Goal: Task Accomplishment & Management: Manage account settings

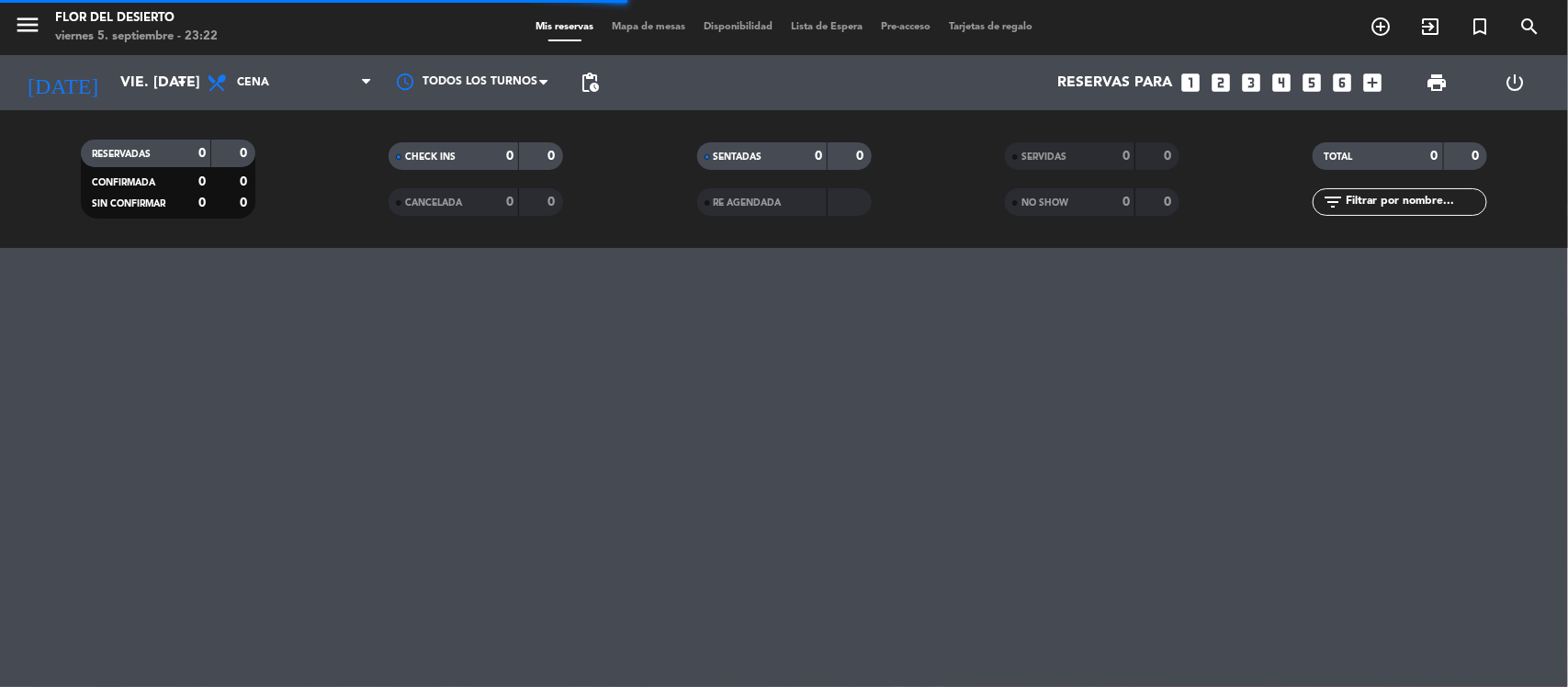
click at [621, 23] on span "Mapa de mesas" at bounding box center [648, 27] width 92 height 10
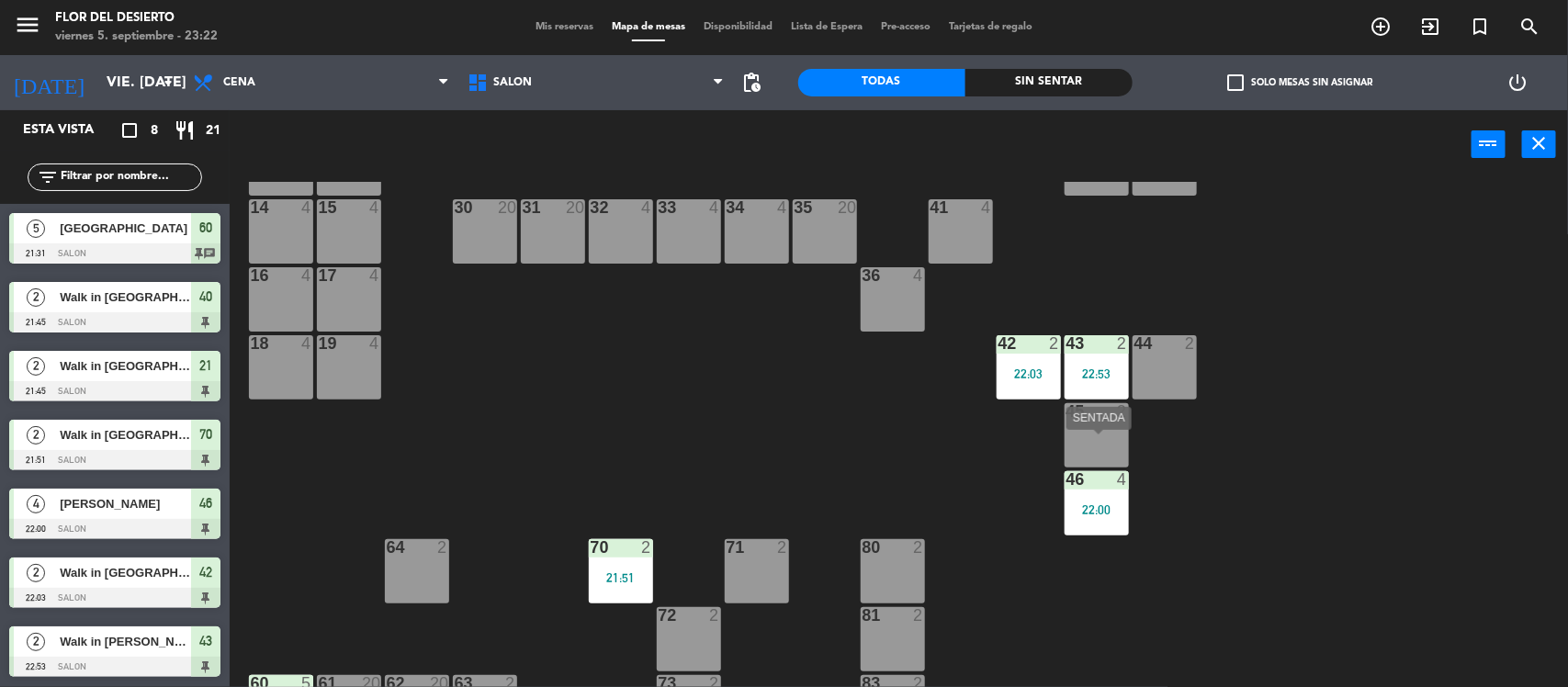
scroll to position [115, 0]
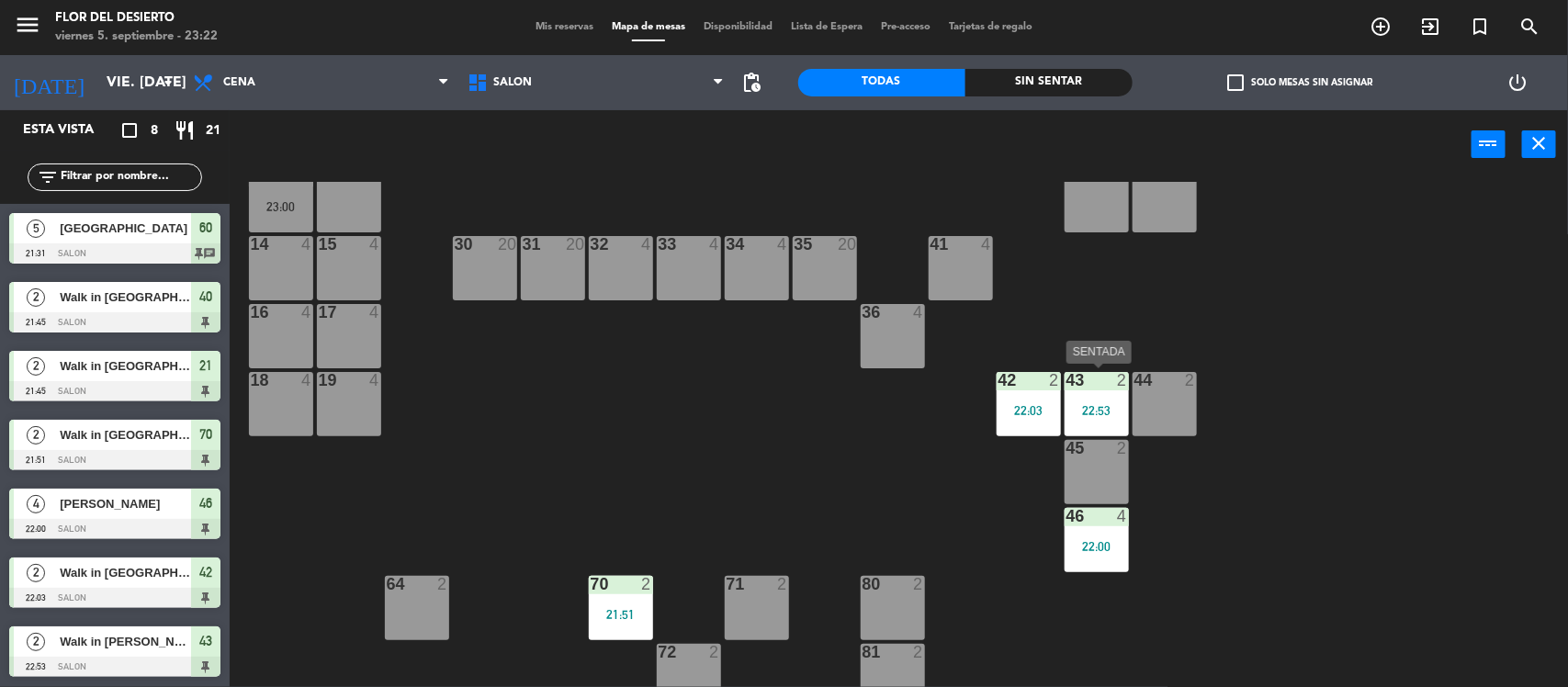
click at [1106, 404] on div "22:53" at bounding box center [1096, 411] width 64 height 13
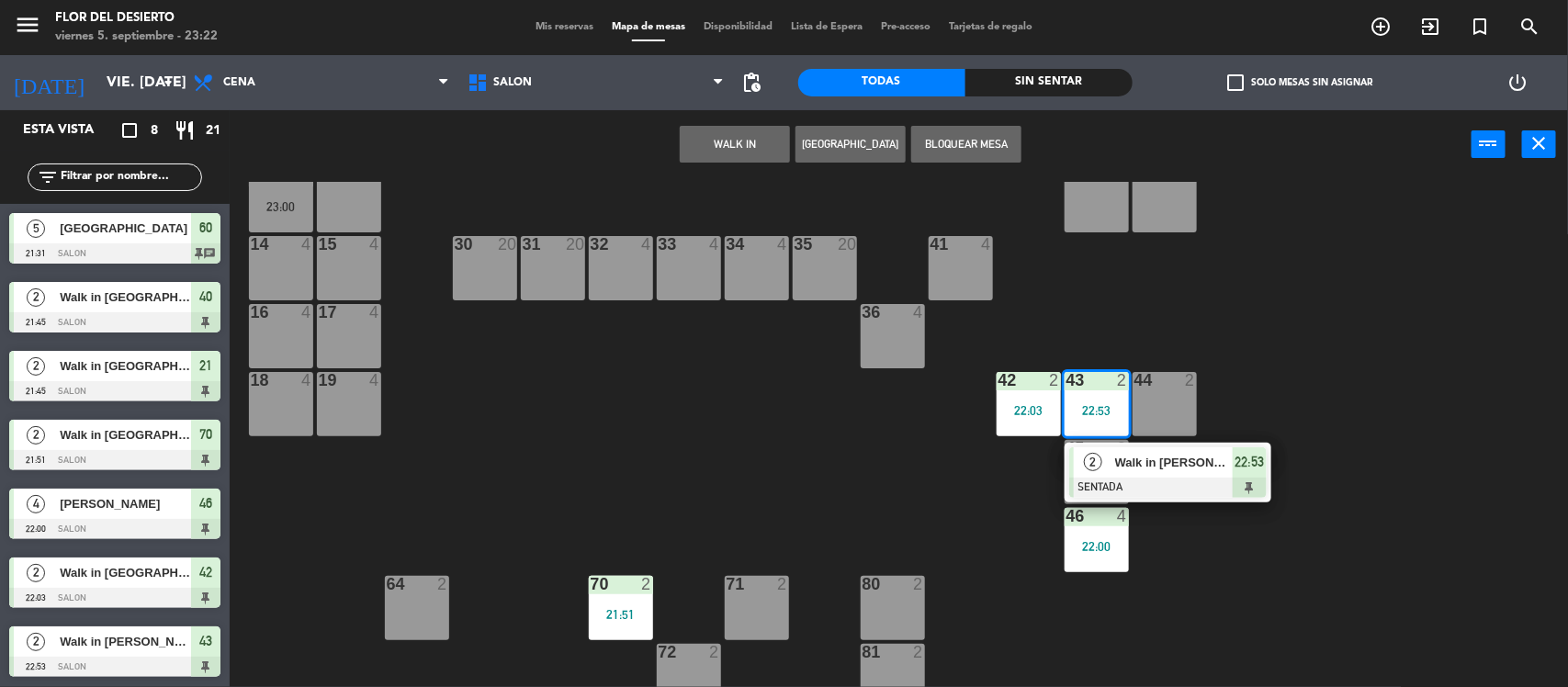
click at [973, 486] on div "10 2 11 4 20 4 21 2 21:45 22 4 23 4 24 4 40 2 21:45 50 4 52 4 12 2 23:00 13 4 5…" at bounding box center [907, 436] width 1323 height 508
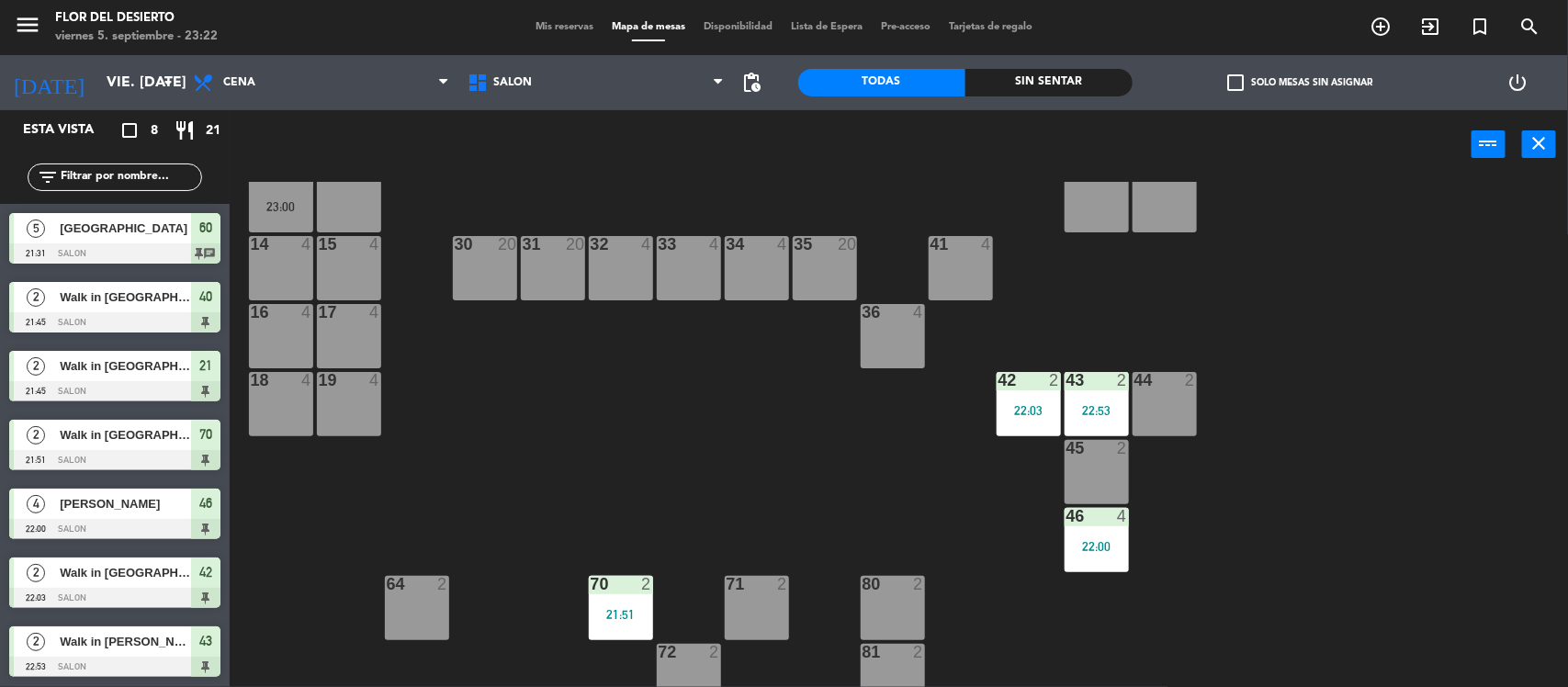
click at [1103, 529] on div "46 4 22:00" at bounding box center [1096, 539] width 64 height 64
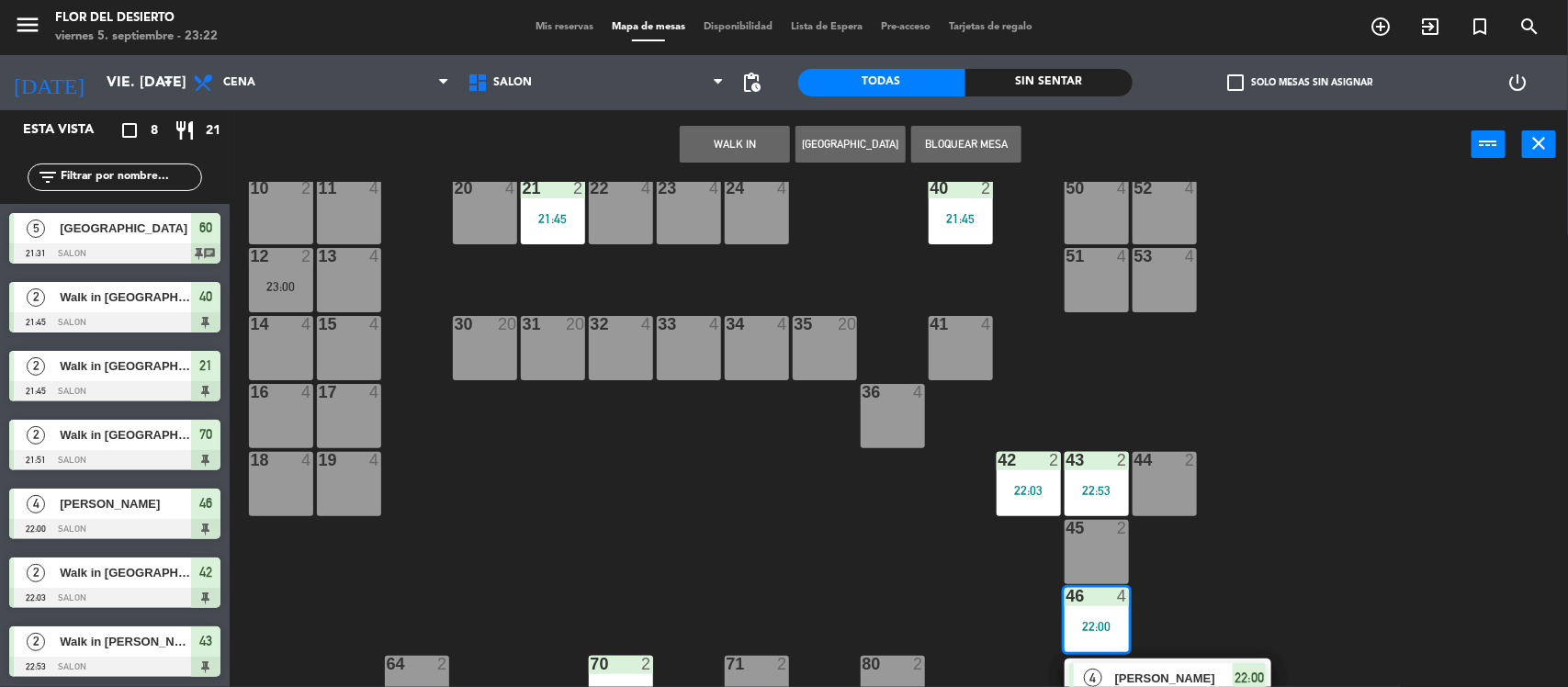
scroll to position [0, 0]
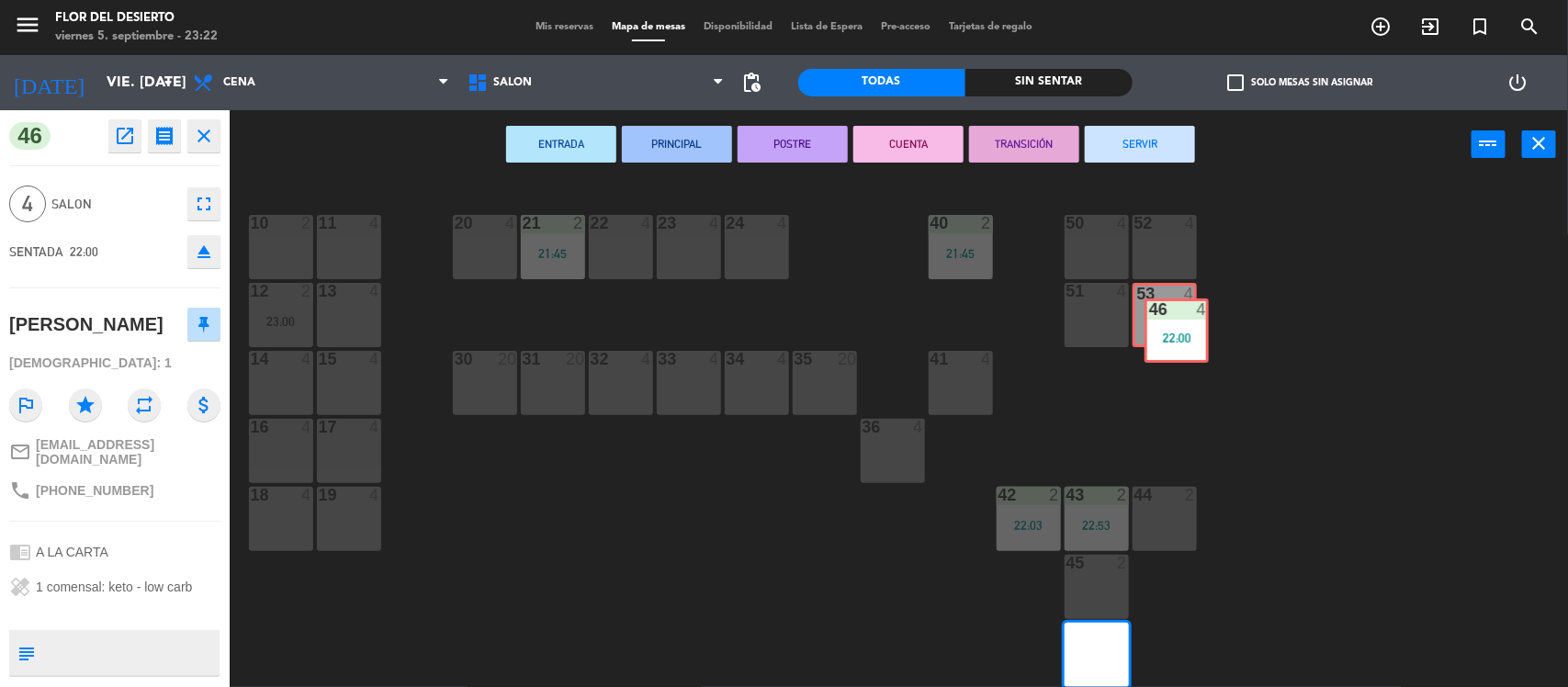
drag, startPoint x: 1106, startPoint y: 650, endPoint x: 1190, endPoint y: 325, distance: 335.7
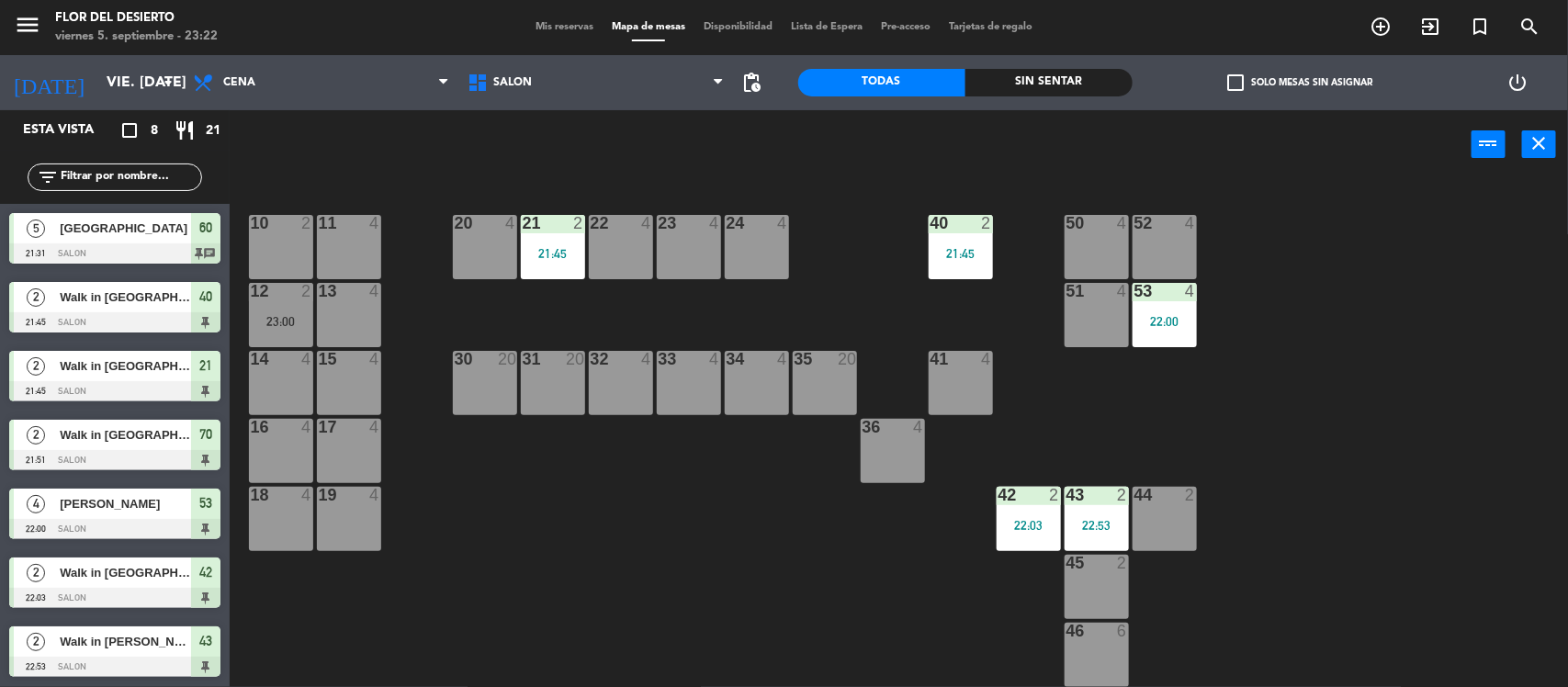
click at [1252, 416] on div "10 2 11 4 20 4 21 2 21:45 22 4 23 4 24 4 40 2 21:45 50 4 52 4 12 2 23:00 13 4 5…" at bounding box center [907, 436] width 1323 height 508
click at [1097, 523] on div "22:53" at bounding box center [1096, 525] width 64 height 13
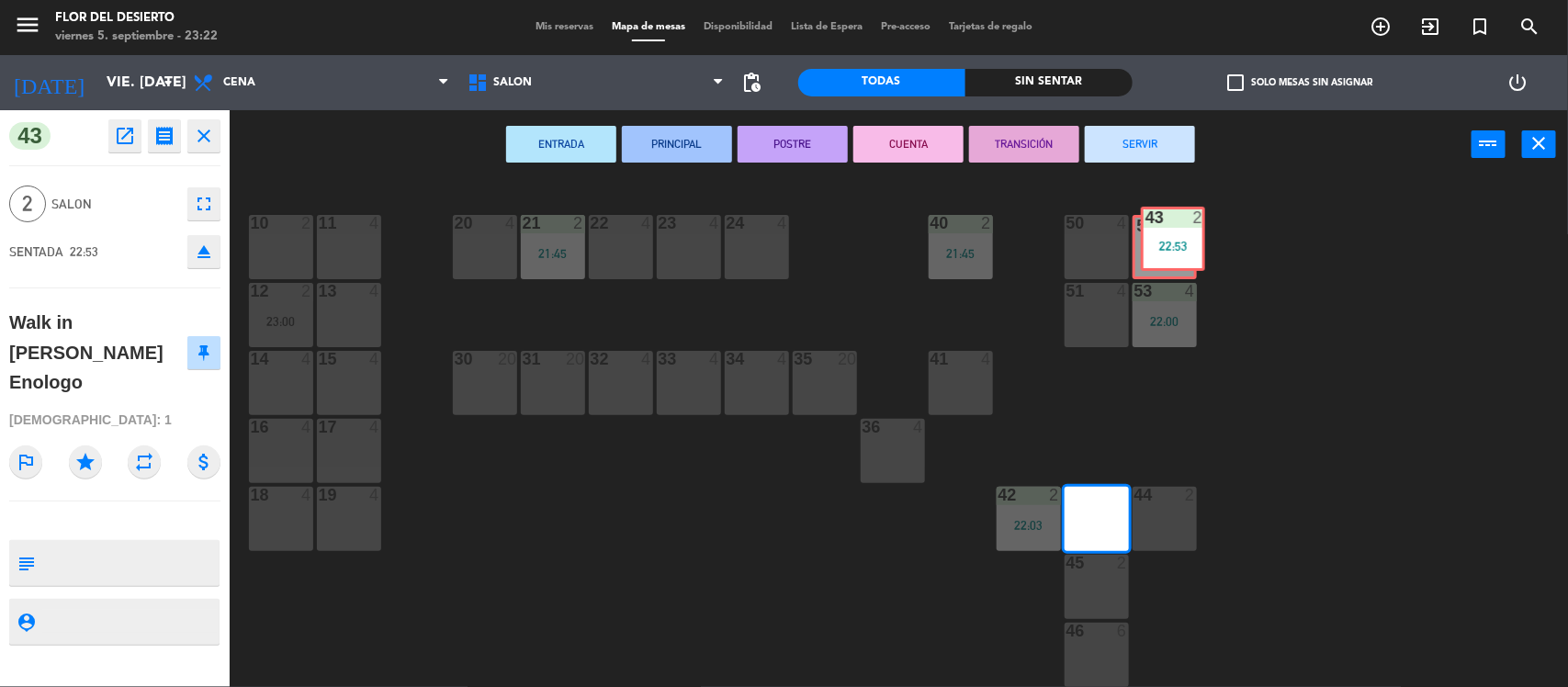
drag, startPoint x: 1097, startPoint y: 526, endPoint x: 1174, endPoint y: 249, distance: 287.5
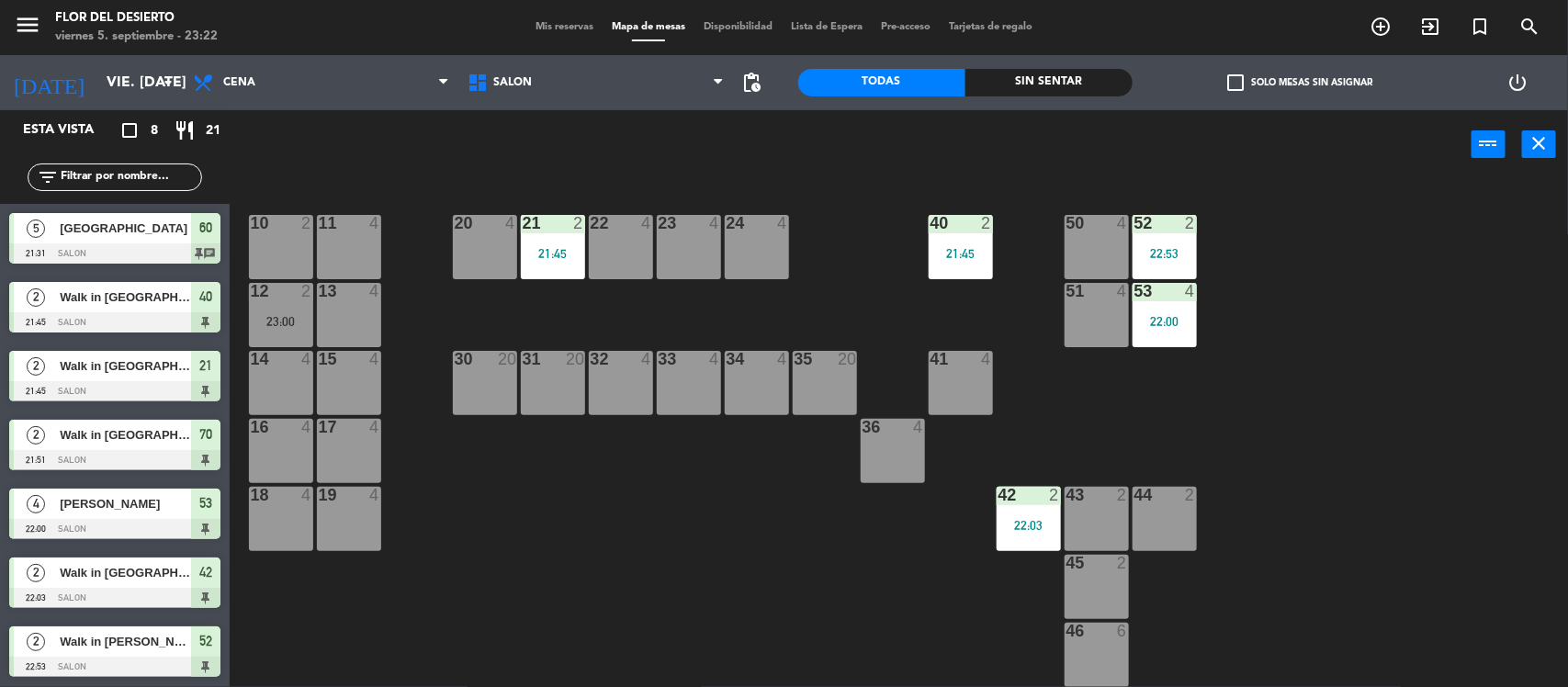
scroll to position [63, 0]
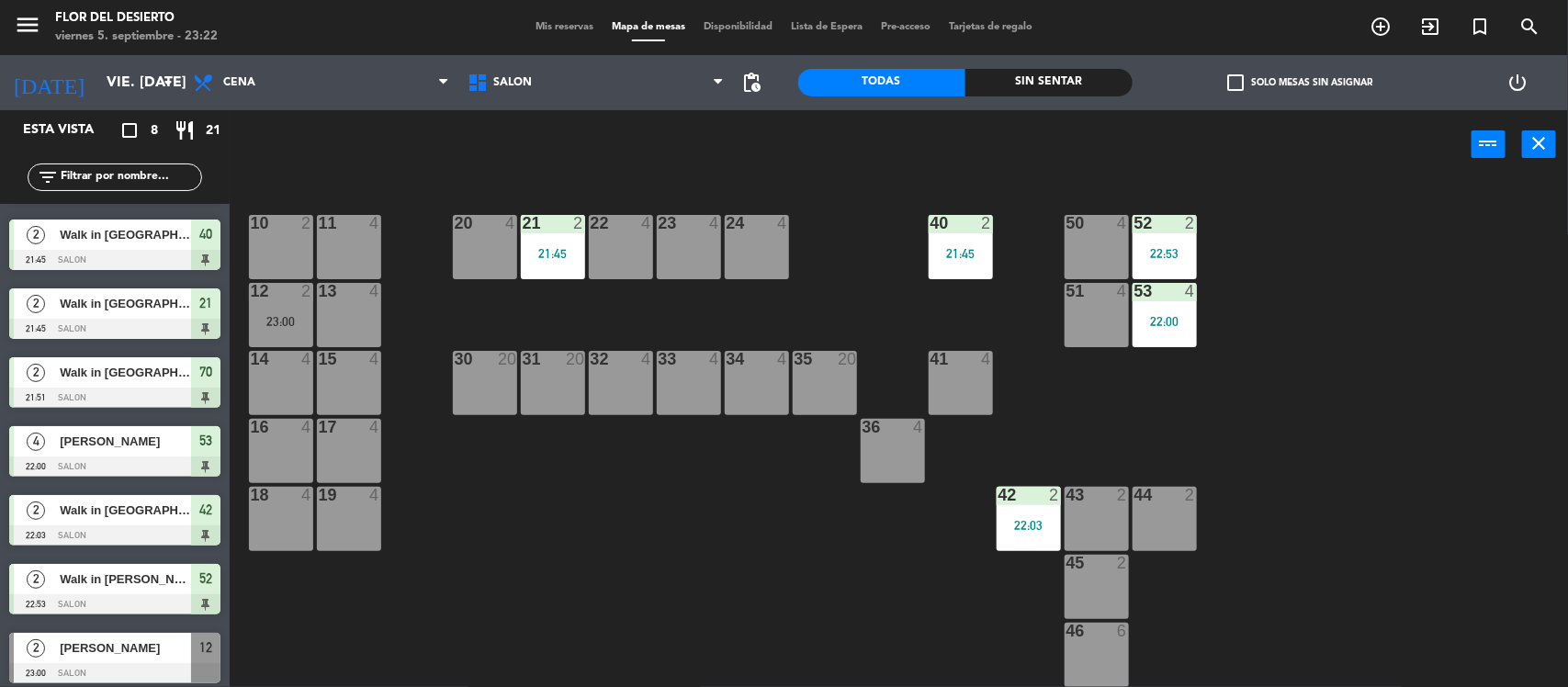
click at [1254, 418] on div "10 2 11 4 20 4 21 2 21:45 22 4 23 4 24 4 40 2 21:45 50 4 52 2 22:53 12 2 23:00 …" at bounding box center [907, 436] width 1323 height 508
click at [1036, 505] on div "42 2 22:03" at bounding box center [1028, 518] width 64 height 64
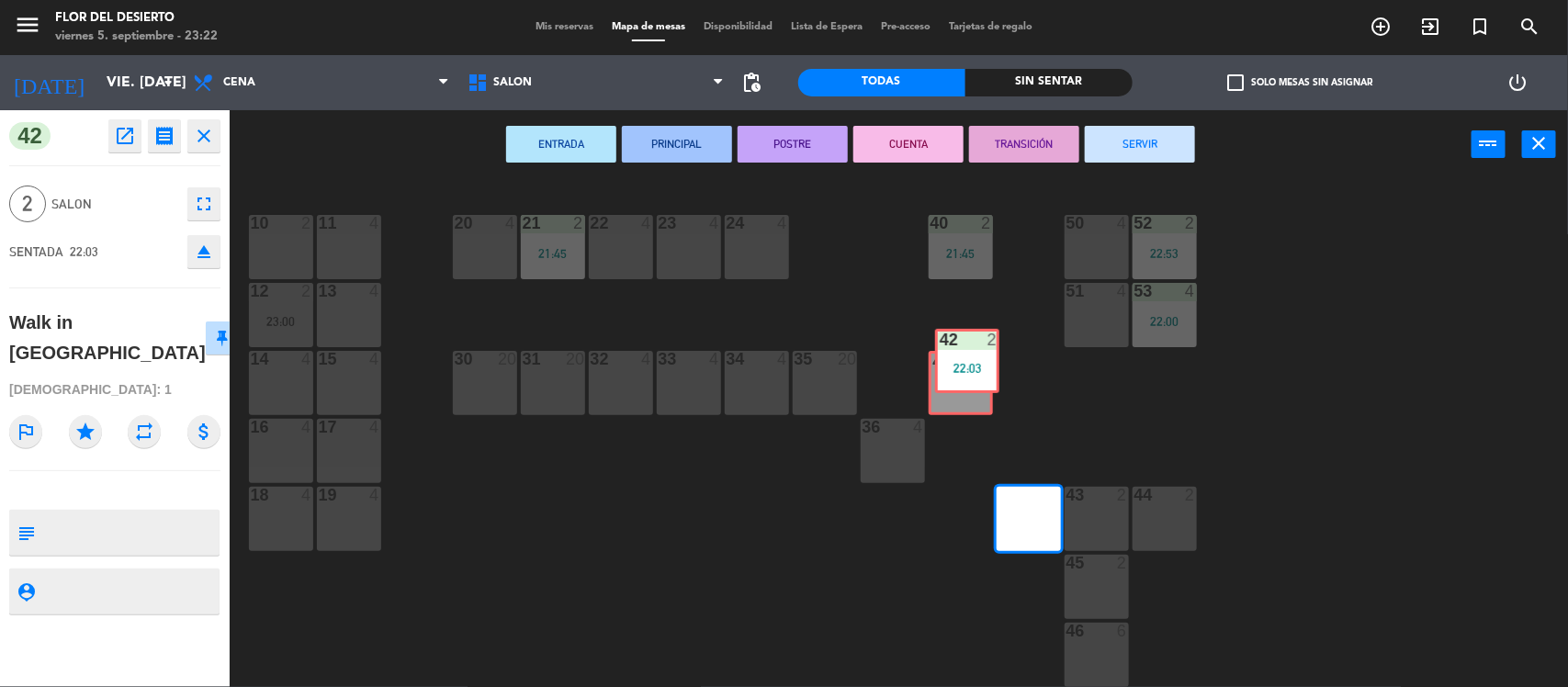
drag, startPoint x: 1031, startPoint y: 534, endPoint x: 969, endPoint y: 379, distance: 166.9
click at [969, 379] on div "10 2 11 4 20 4 21 2 21:45 22 4 23 4 24 4 40 2 21:45 50 4 52 2 22:53 12 2 23:00 …" at bounding box center [907, 436] width 1323 height 508
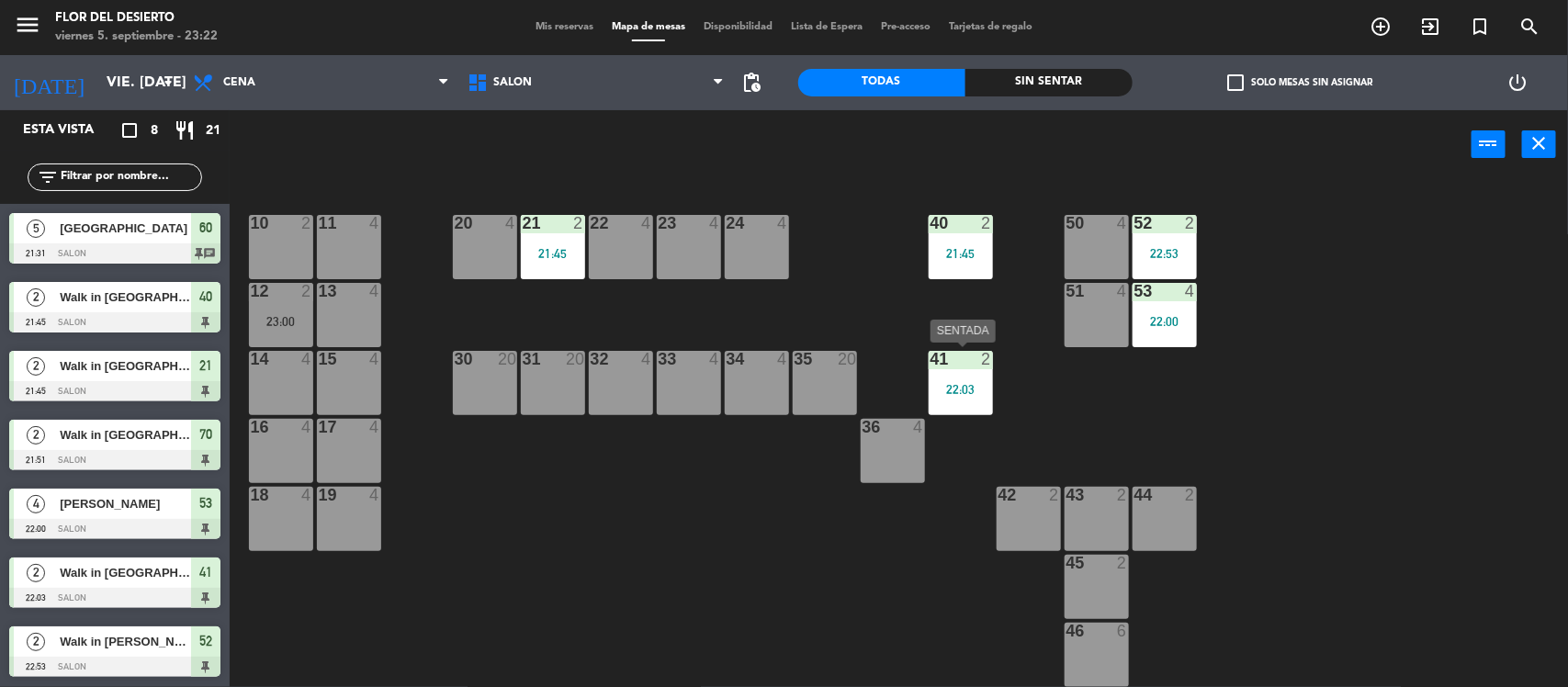
click at [967, 374] on div "41 2 22:03" at bounding box center [960, 382] width 64 height 64
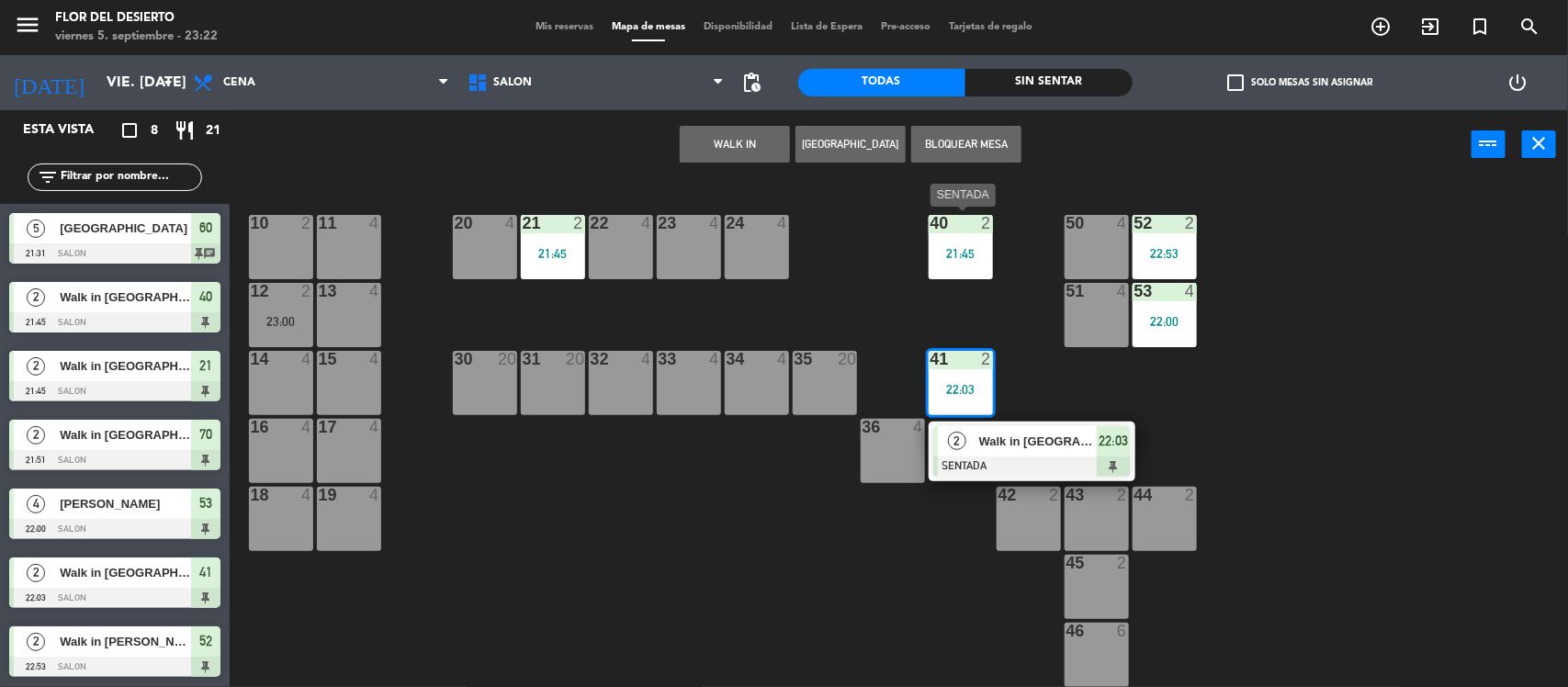
click at [957, 247] on div "21:45" at bounding box center [960, 253] width 64 height 13
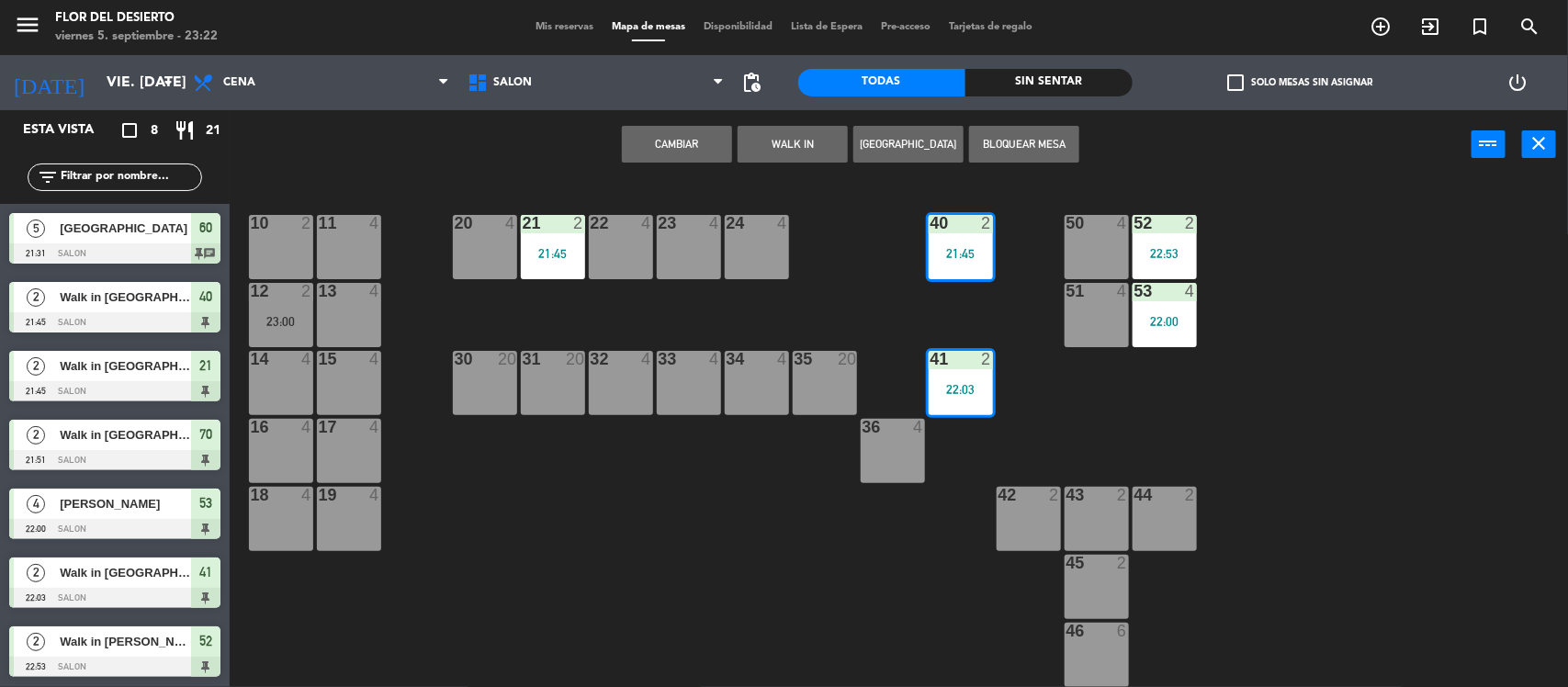
click at [948, 296] on div "10 2 11 4 20 4 21 2 21:45 22 4 23 4 24 4 40 2 21:45 50 4 52 2 22:53 12 2 23:00 …" at bounding box center [907, 436] width 1323 height 508
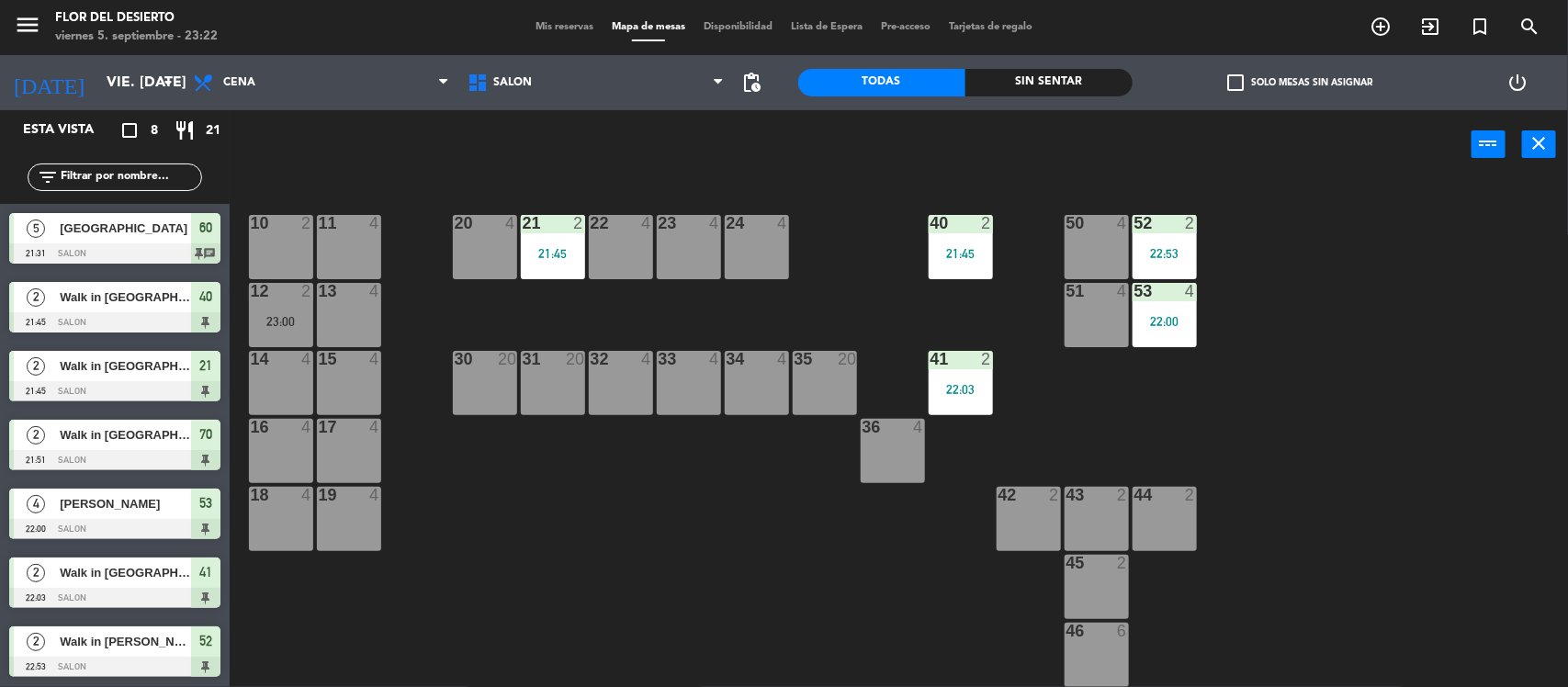
click at [964, 248] on div "21:45" at bounding box center [960, 253] width 64 height 13
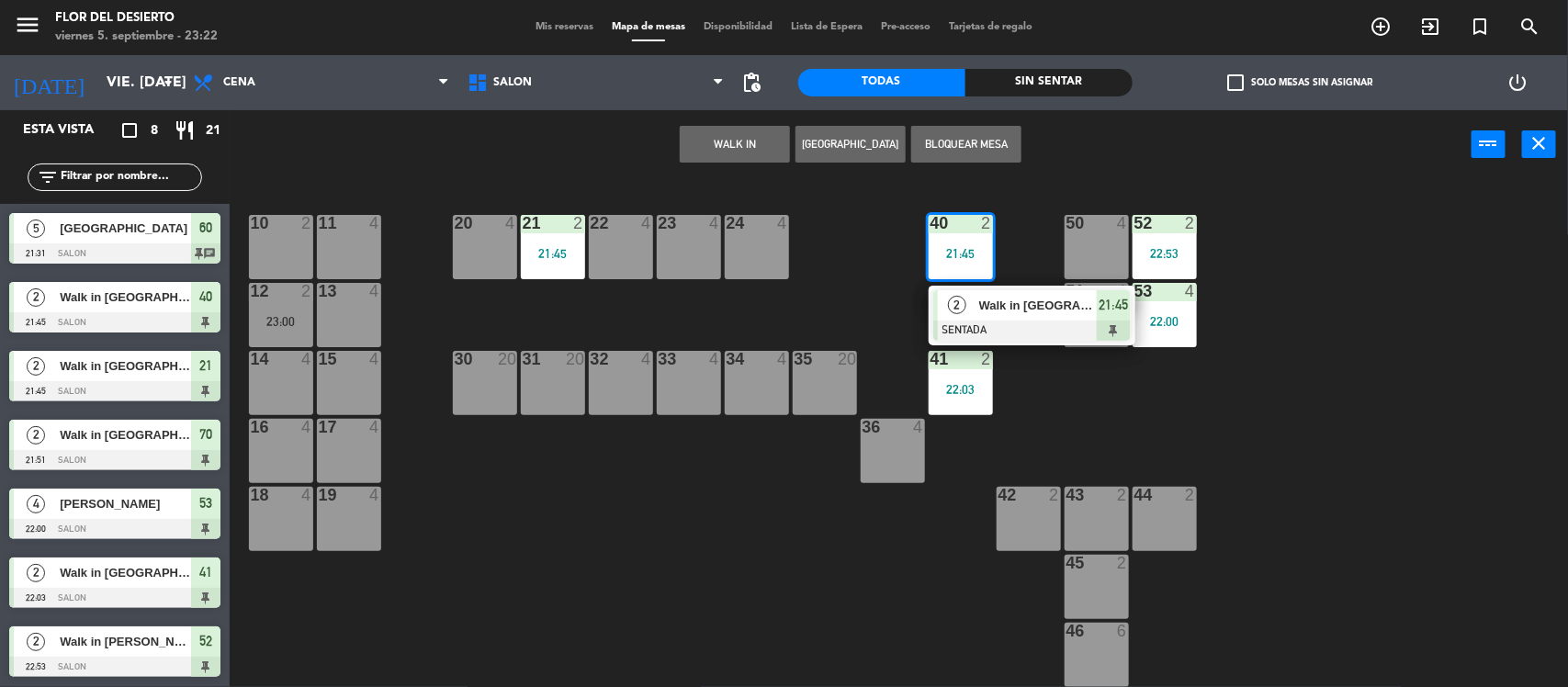
drag, startPoint x: 996, startPoint y: 311, endPoint x: 1004, endPoint y: 321, distance: 12.8
click at [996, 313] on div "2 Walk in [GEOGRAPHIC_DATA] SENTADA 21:45" at bounding box center [1031, 315] width 234 height 60
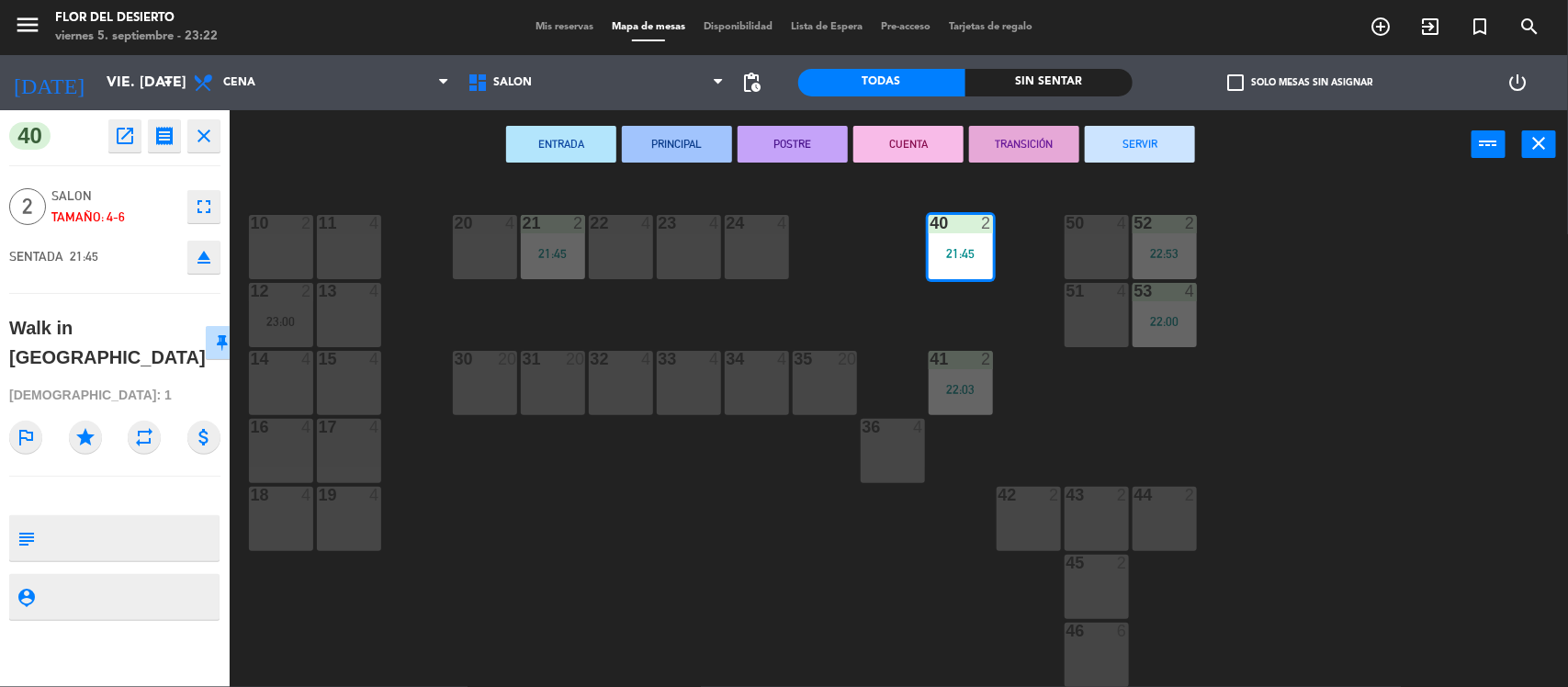
click at [1154, 142] on button "SERVIR" at bounding box center [1139, 144] width 110 height 37
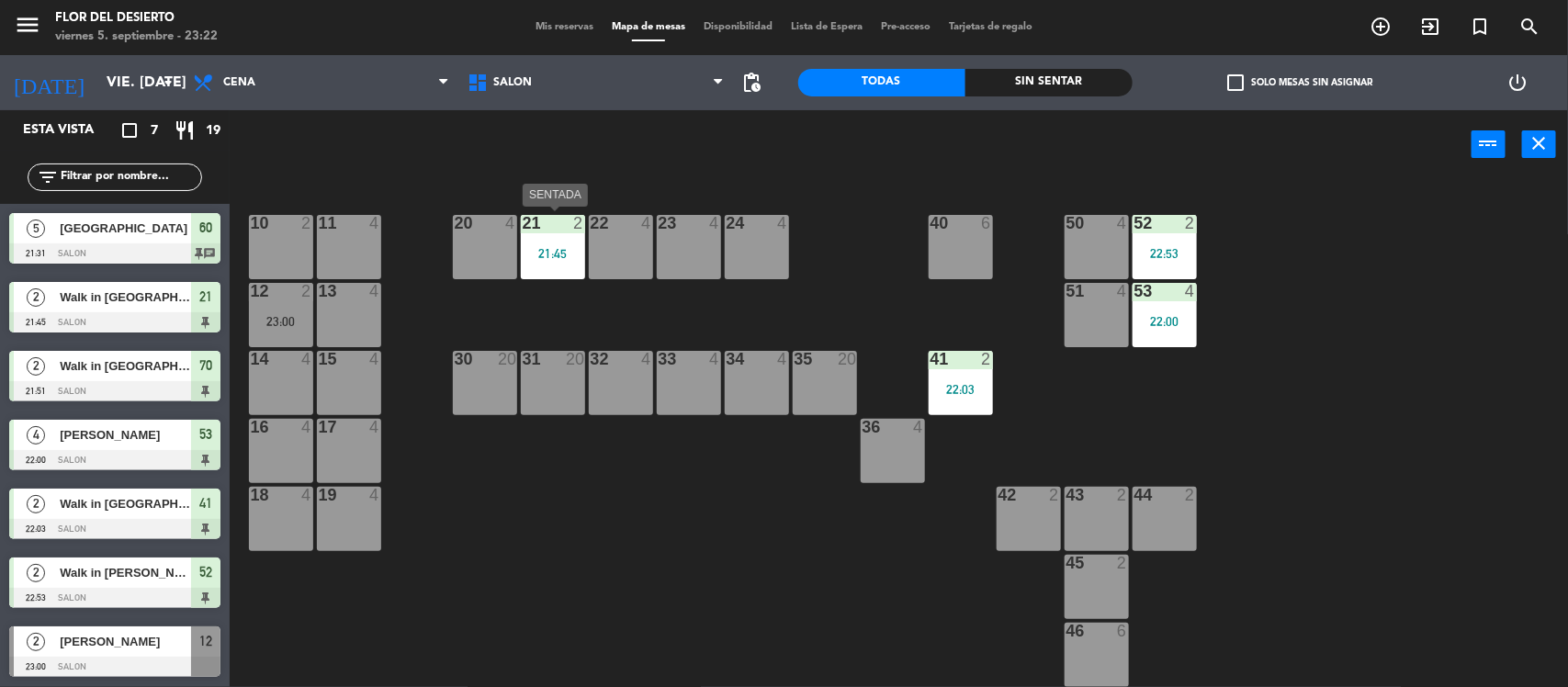
click at [563, 247] on div "21:45" at bounding box center [552, 253] width 64 height 13
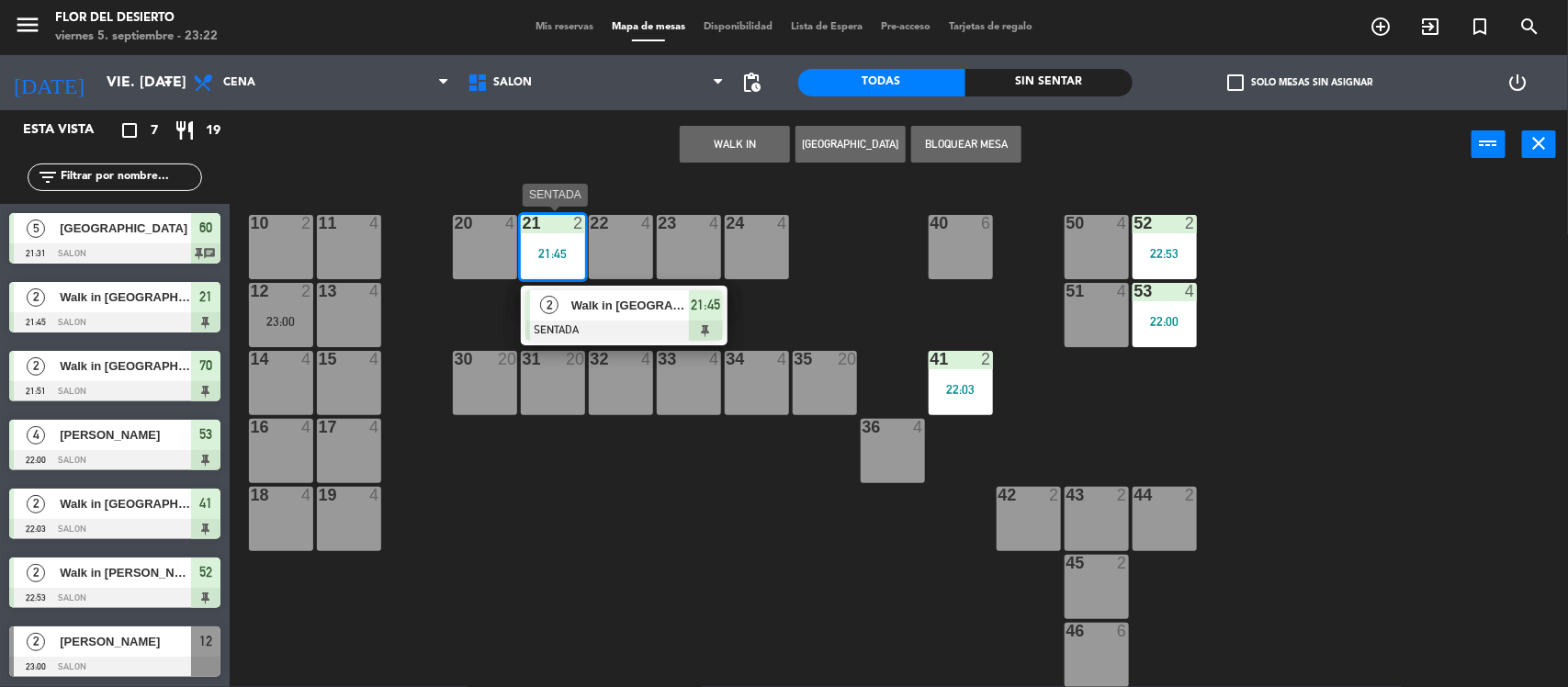
click at [571, 314] on div "2 Walk in [GEOGRAPHIC_DATA] SENTADA 21:45" at bounding box center [623, 315] width 234 height 60
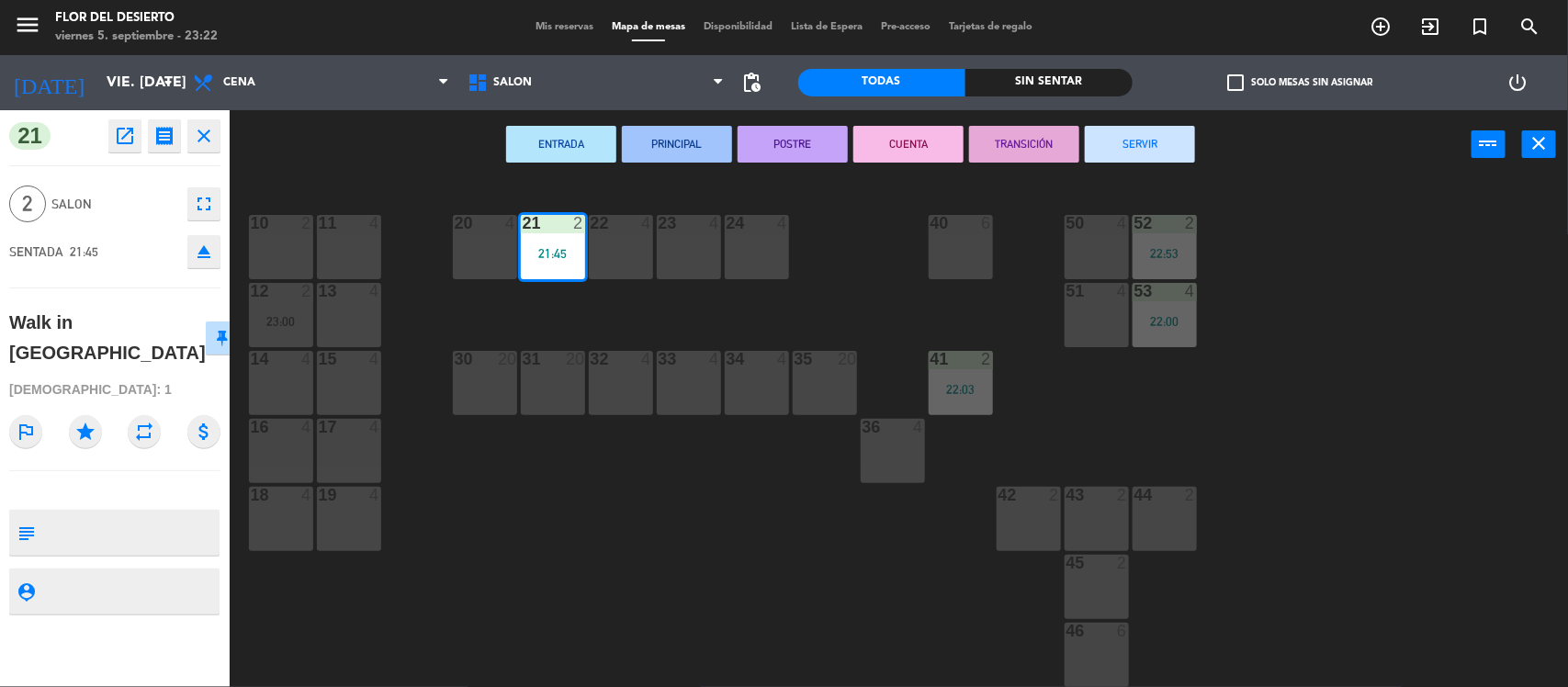
click at [1165, 129] on button "SERVIR" at bounding box center [1139, 144] width 110 height 37
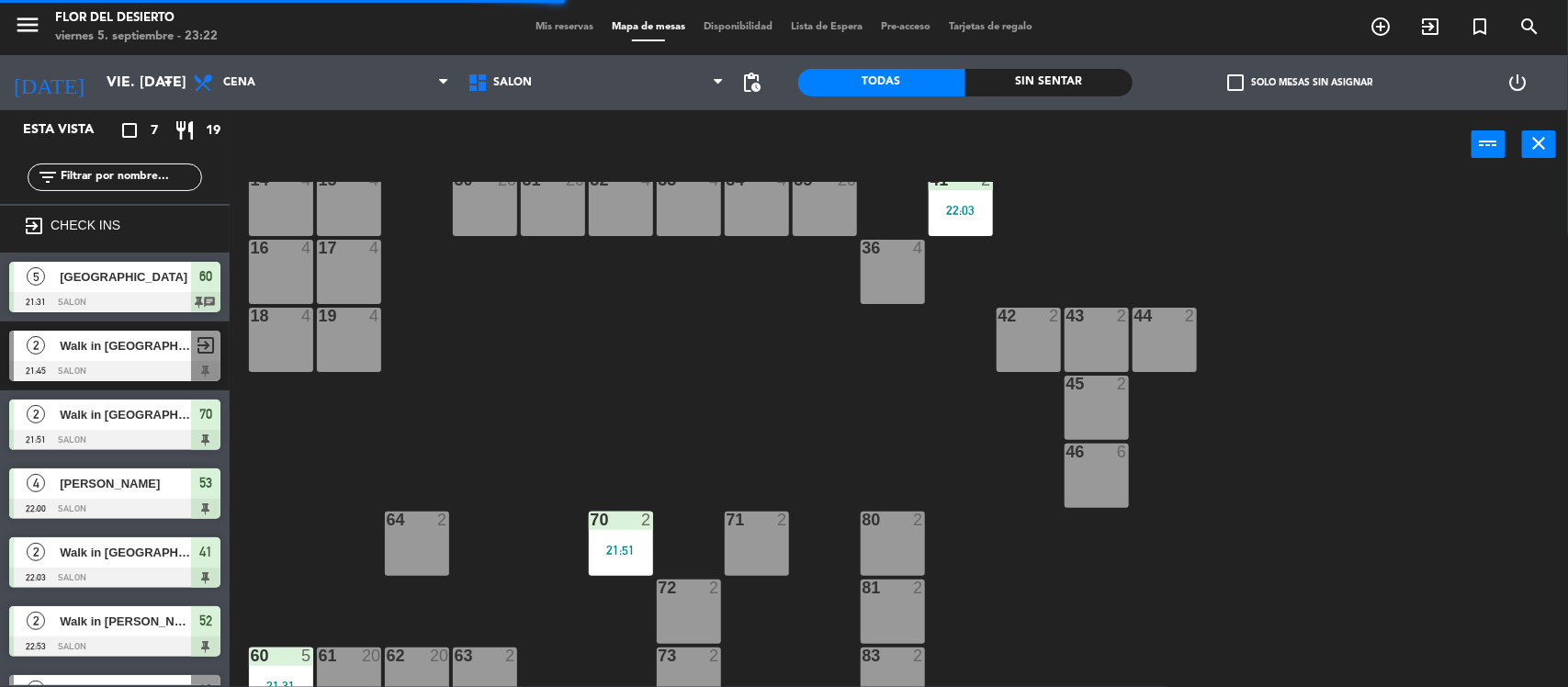
scroll to position [268, 0]
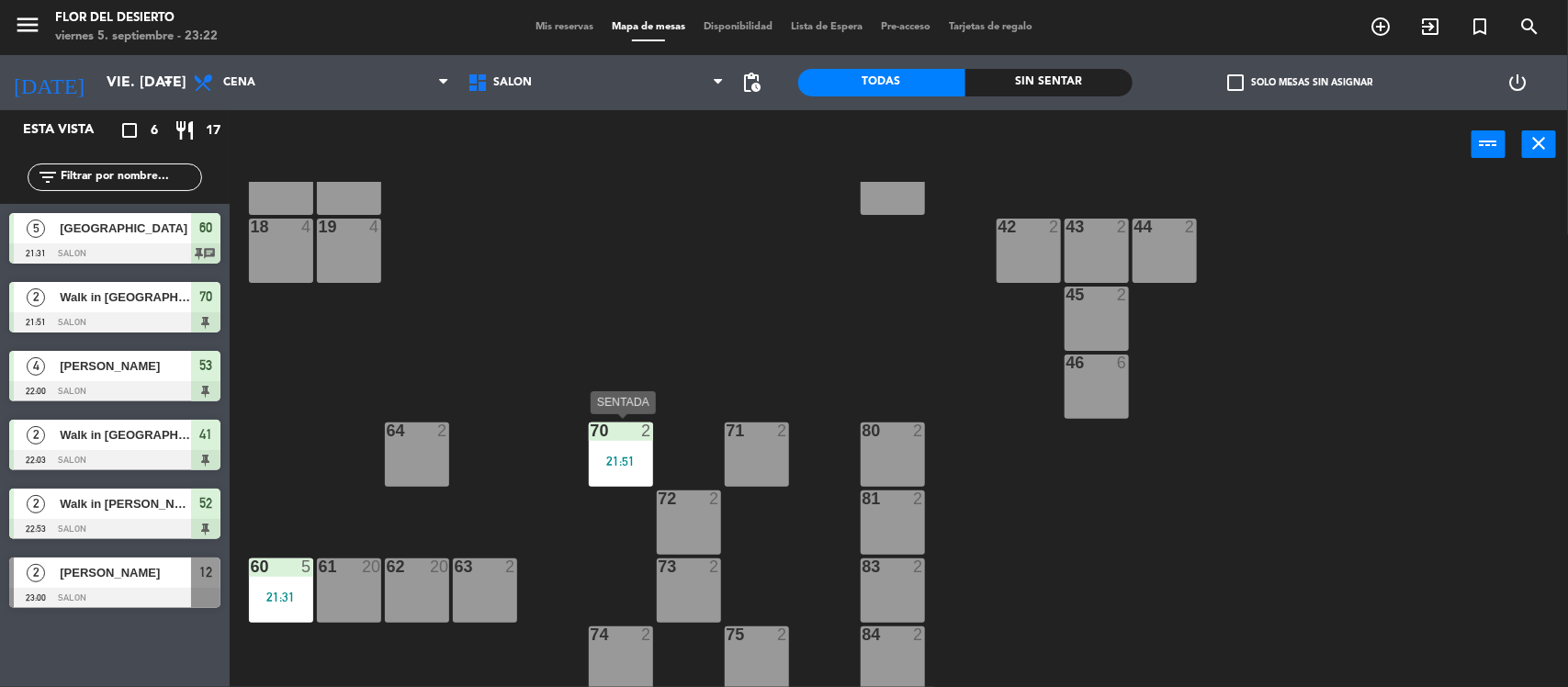
click at [603, 455] on div "21:51" at bounding box center [620, 460] width 64 height 13
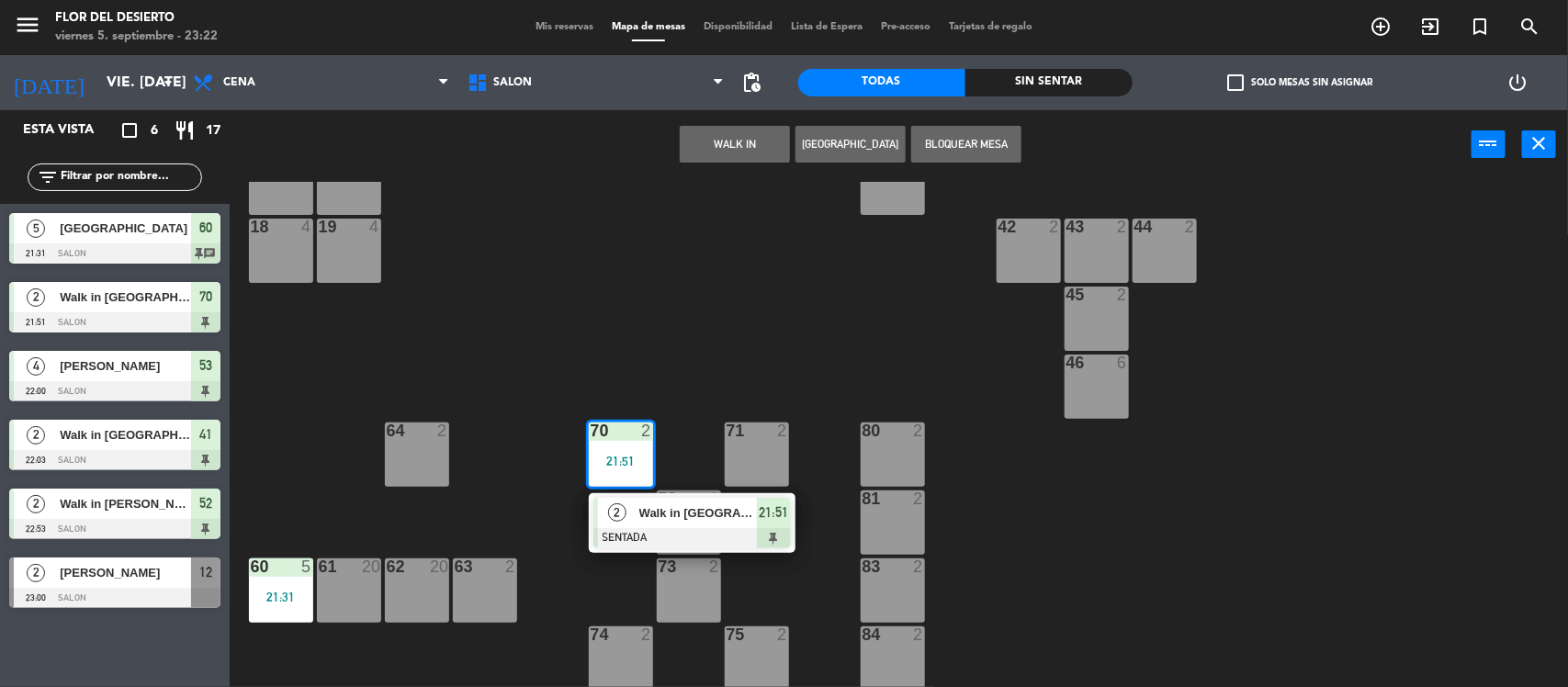
click at [317, 489] on div "10 2 11 4 20 4 21 4 22 4 23 4 24 4 40 6 50 4 52 2 22:53 12 2 23:00 13 4 51 4 53…" at bounding box center [907, 436] width 1323 height 508
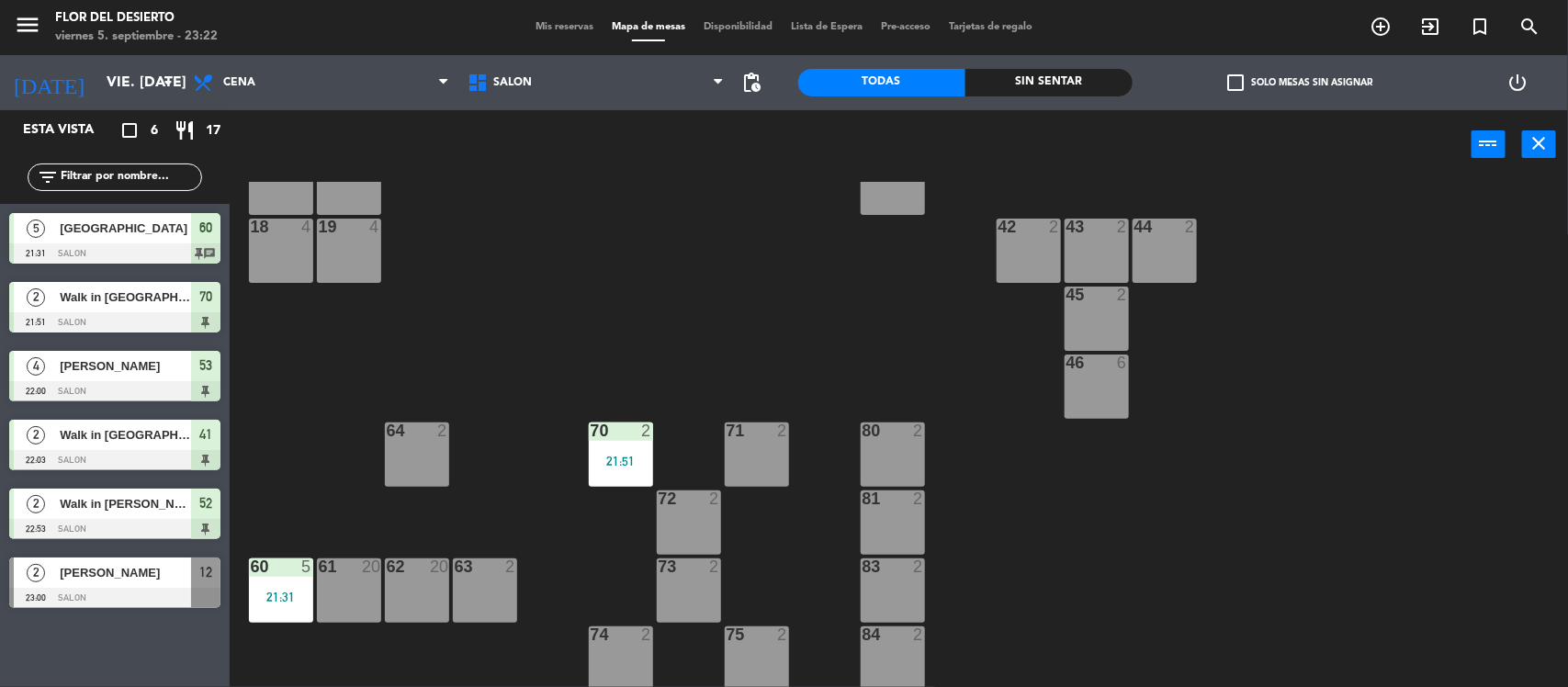
click at [285, 570] on div at bounding box center [280, 567] width 31 height 17
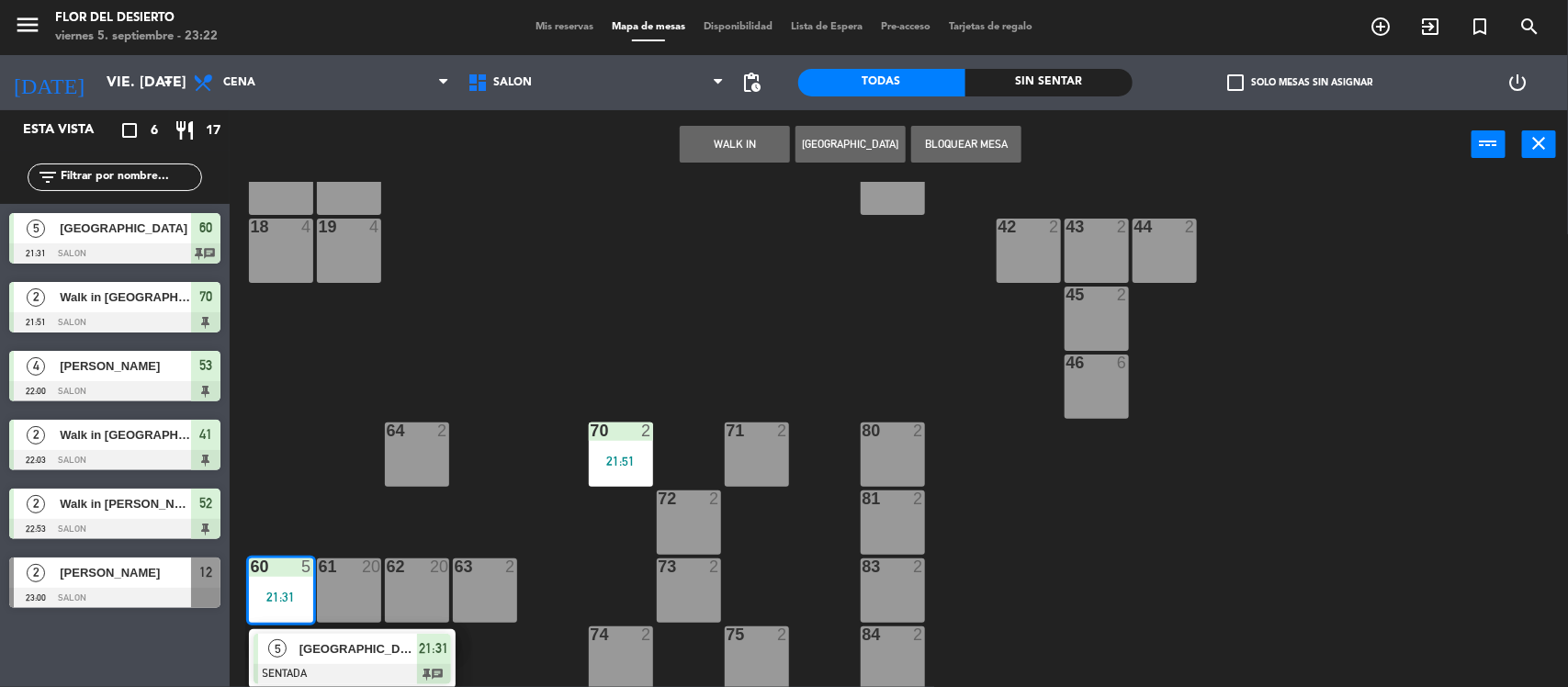
click at [336, 649] on span "[GEOGRAPHIC_DATA]" at bounding box center [358, 648] width 117 height 19
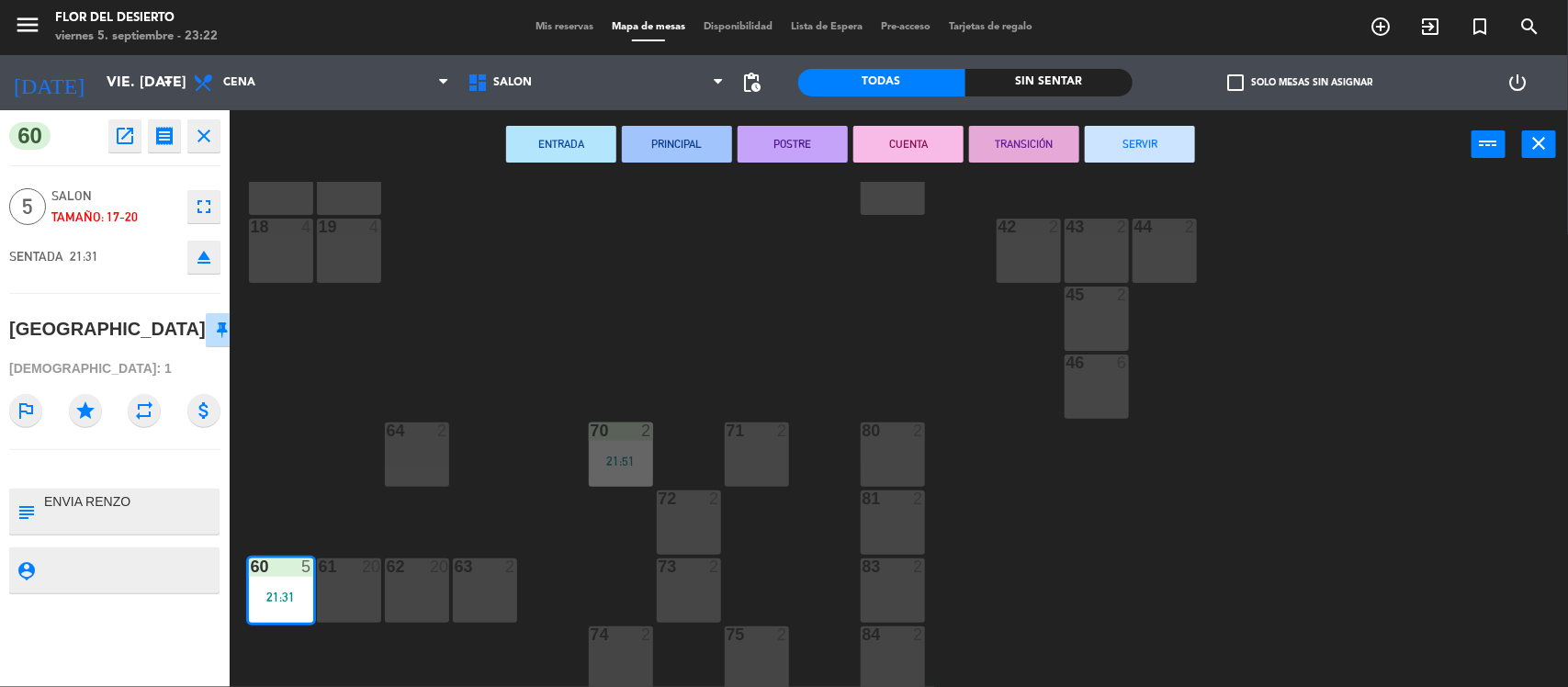
click at [1194, 121] on div "ENTRADA PRINCIPAL POSTRE CUENTA TRANSICIÓN SERVIR power_input close" at bounding box center [850, 144] width 1241 height 69
click at [1182, 129] on button "SERVIR" at bounding box center [1139, 144] width 110 height 37
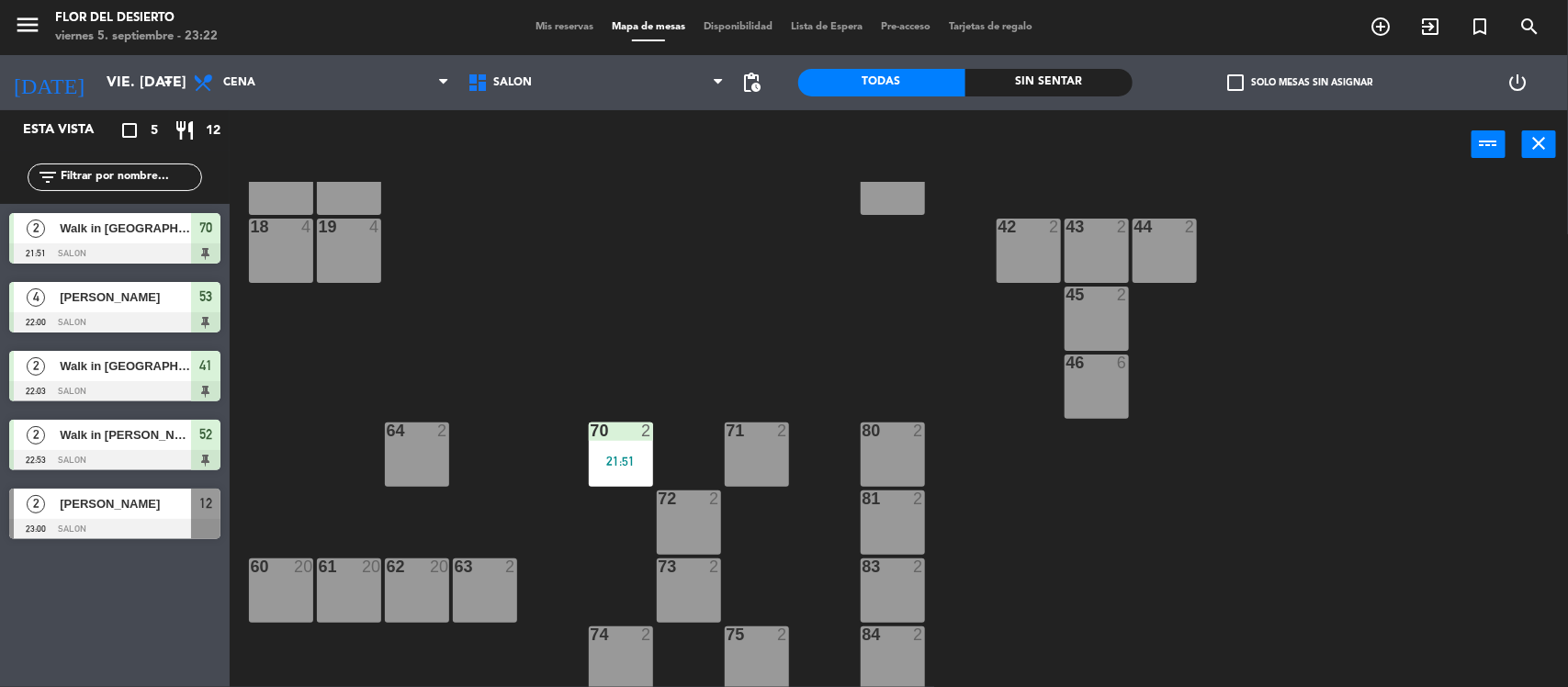
click at [119, 519] on div at bounding box center [115, 529] width 211 height 20
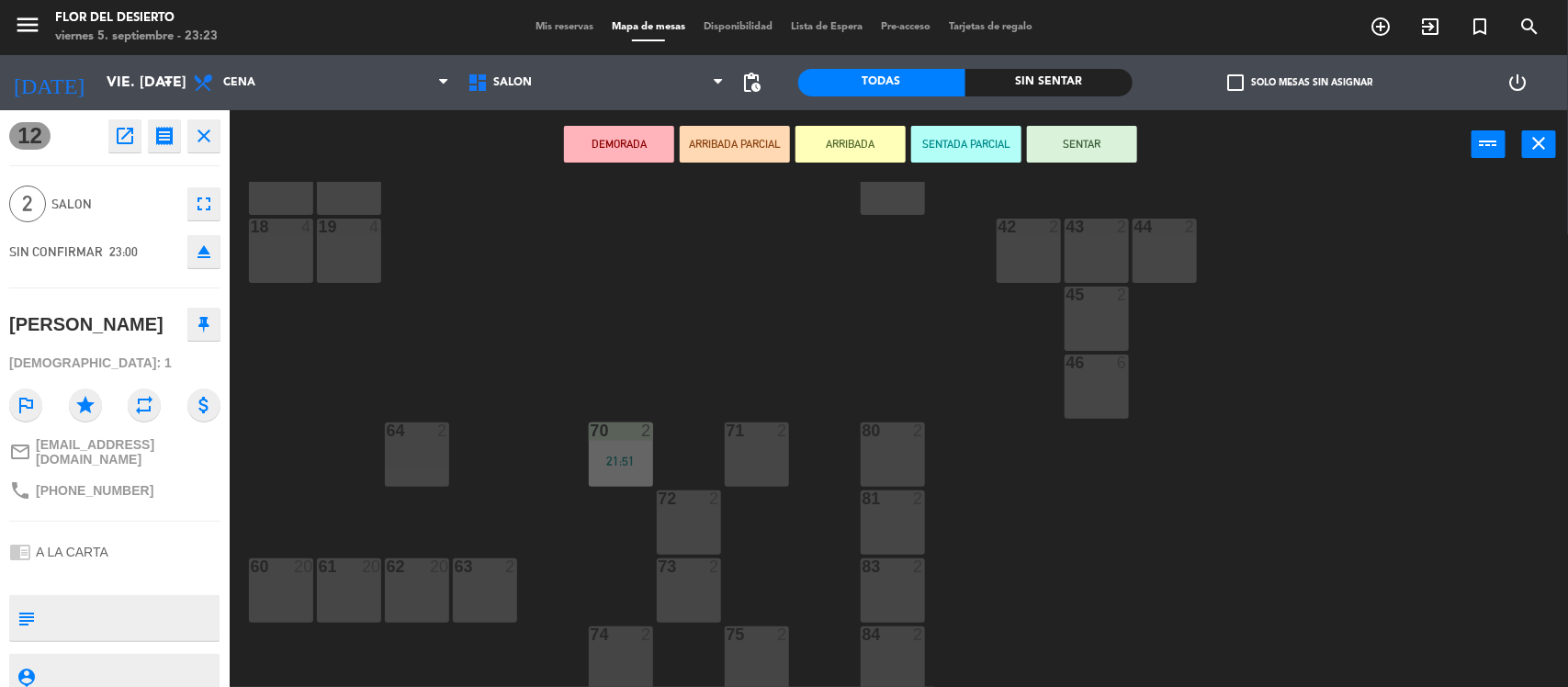
scroll to position [82, 0]
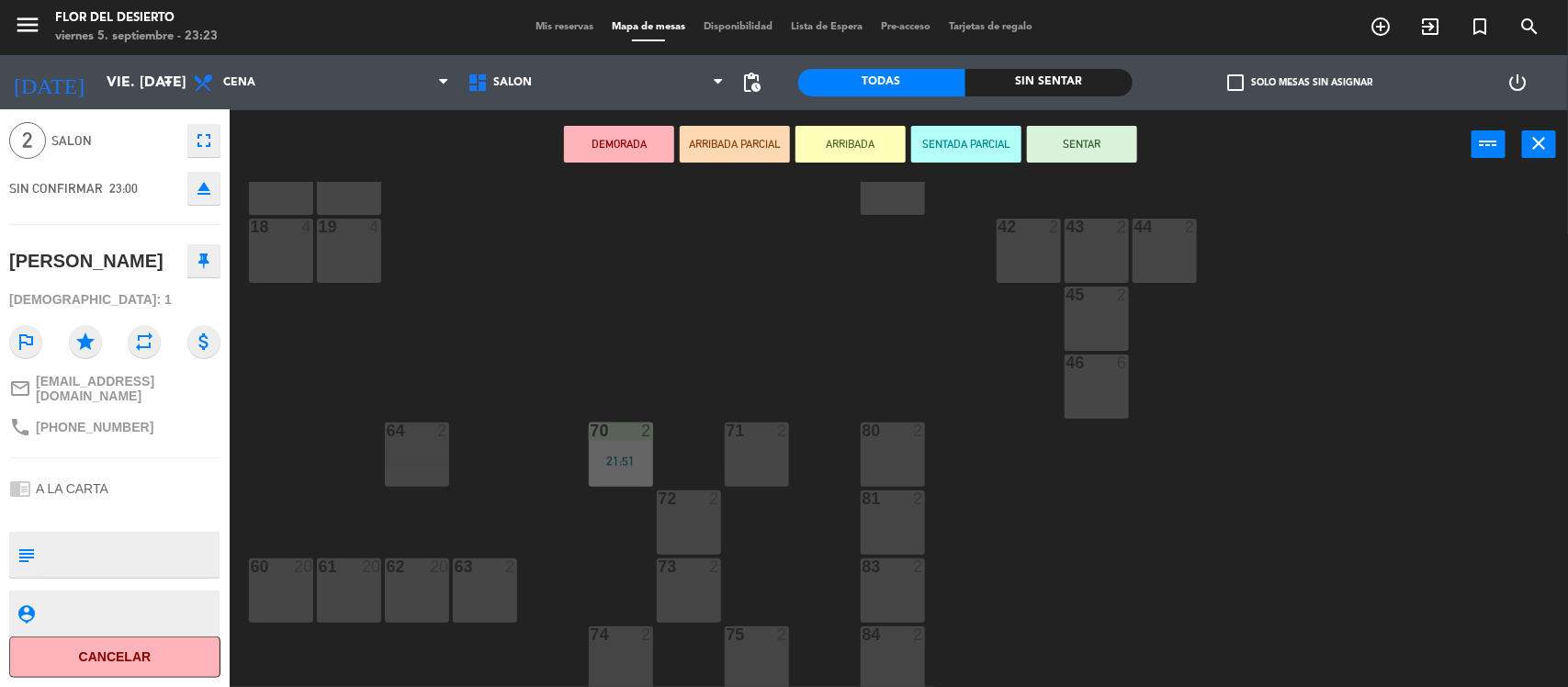
click at [135, 645] on button "Cancelar" at bounding box center [115, 656] width 211 height 42
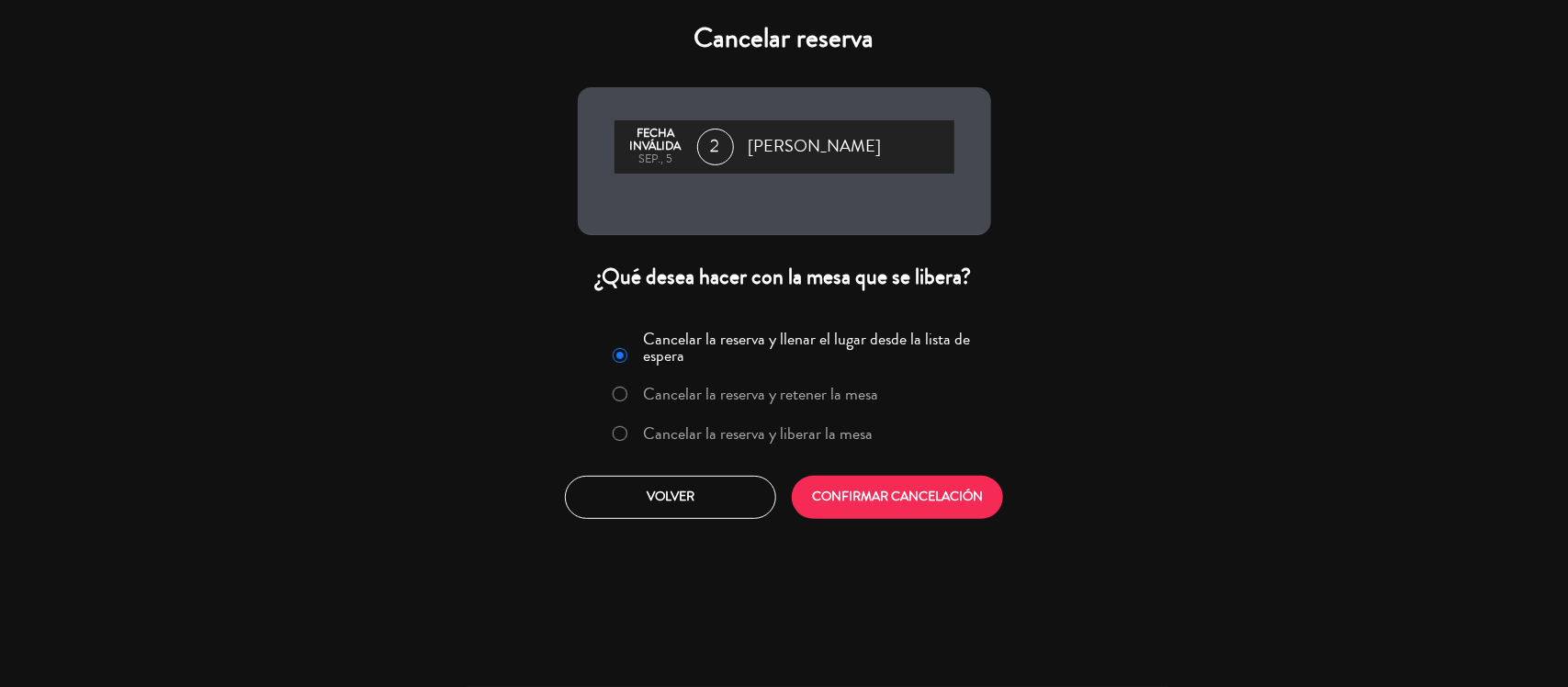
click at [748, 428] on label "Cancelar la reserva y liberar la mesa" at bounding box center [758, 434] width 229 height 17
click at [850, 500] on button "CONFIRMAR CANCELACIÓN" at bounding box center [897, 497] width 211 height 43
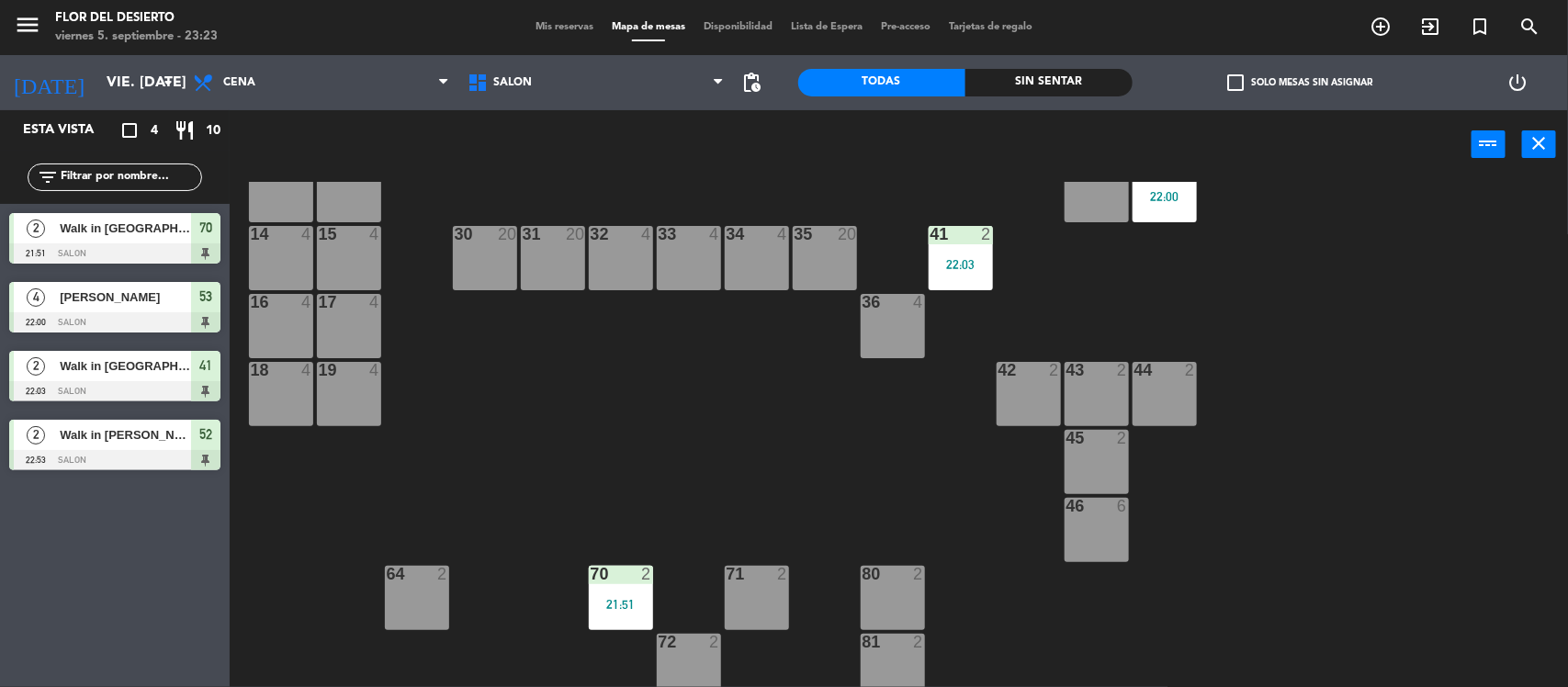
scroll to position [268, 0]
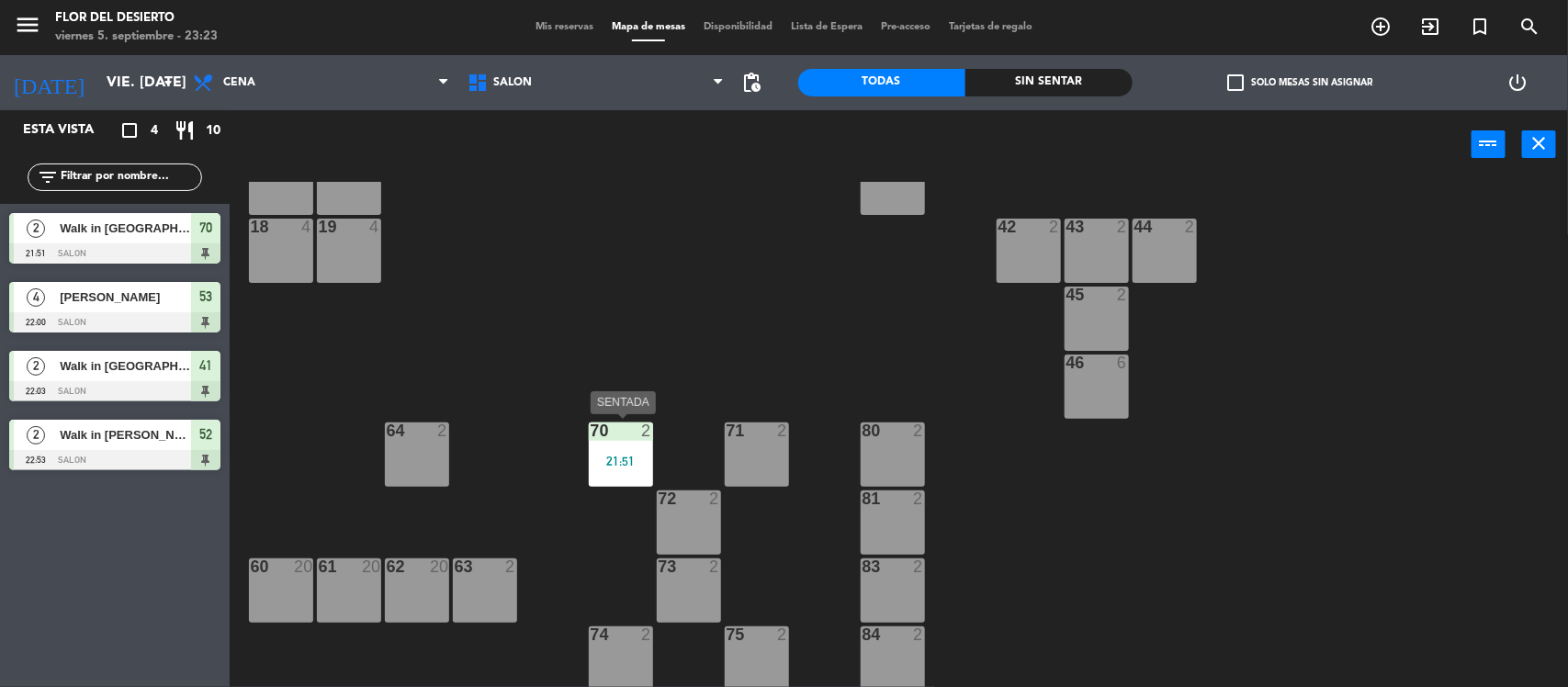
click at [611, 441] on div "70 2 21:51" at bounding box center [620, 454] width 64 height 64
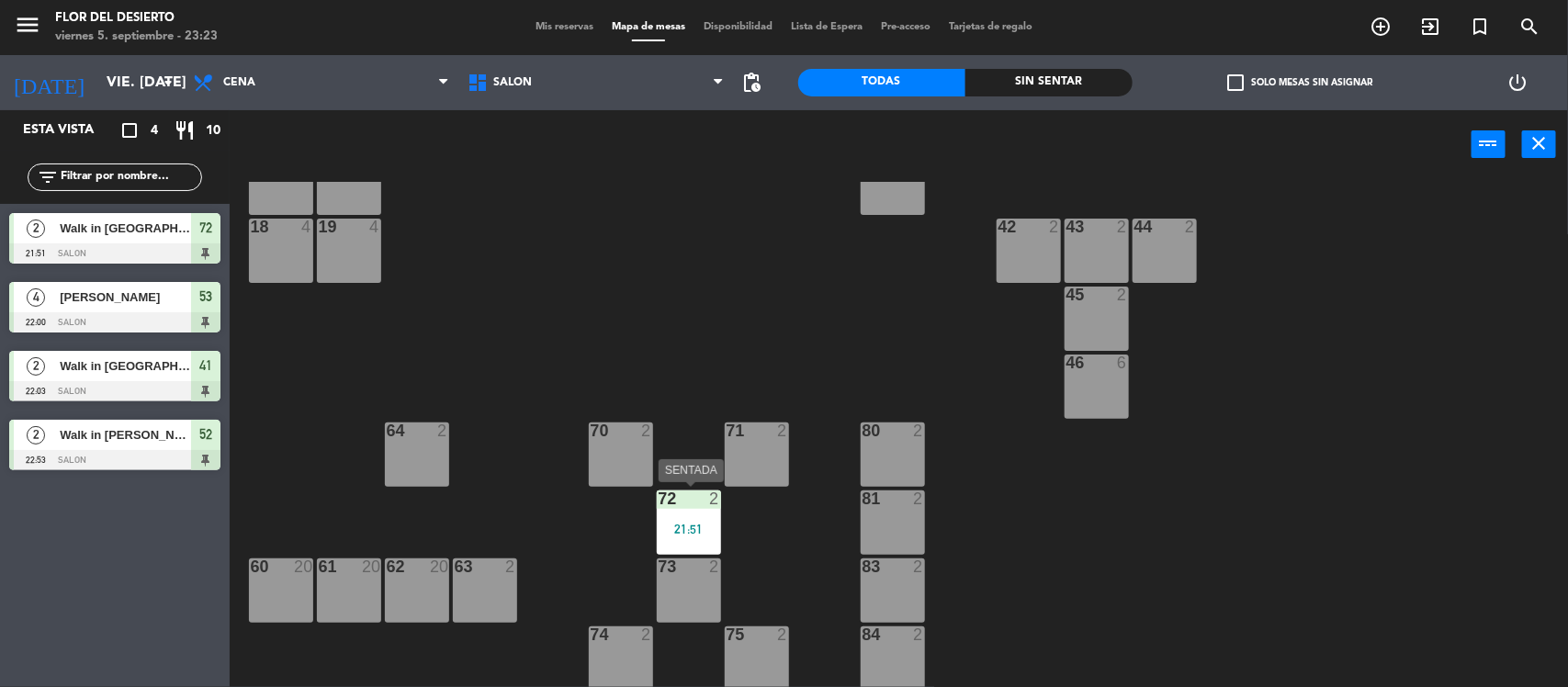
click at [700, 501] on div at bounding box center [688, 498] width 31 height 17
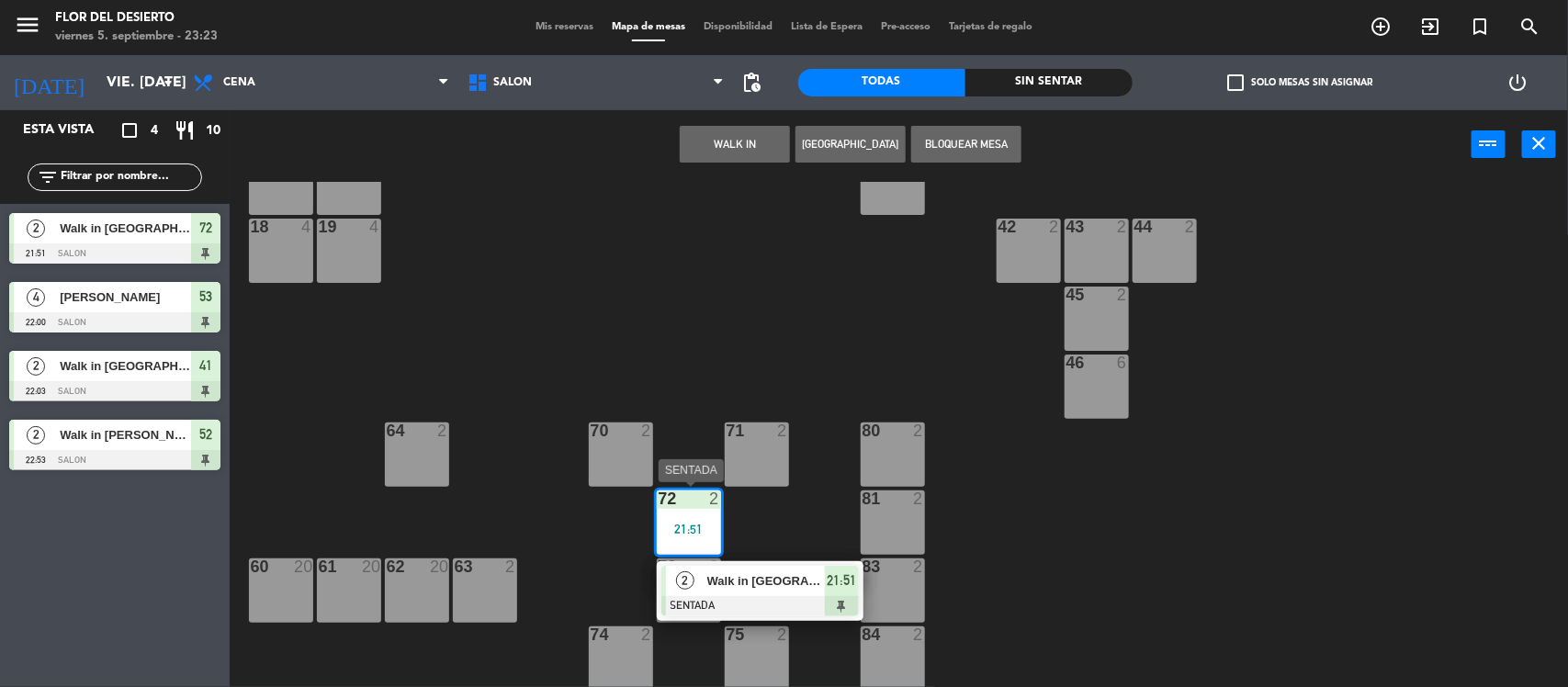
click at [748, 578] on span "Walk in [GEOGRAPHIC_DATA]" at bounding box center [765, 580] width 117 height 19
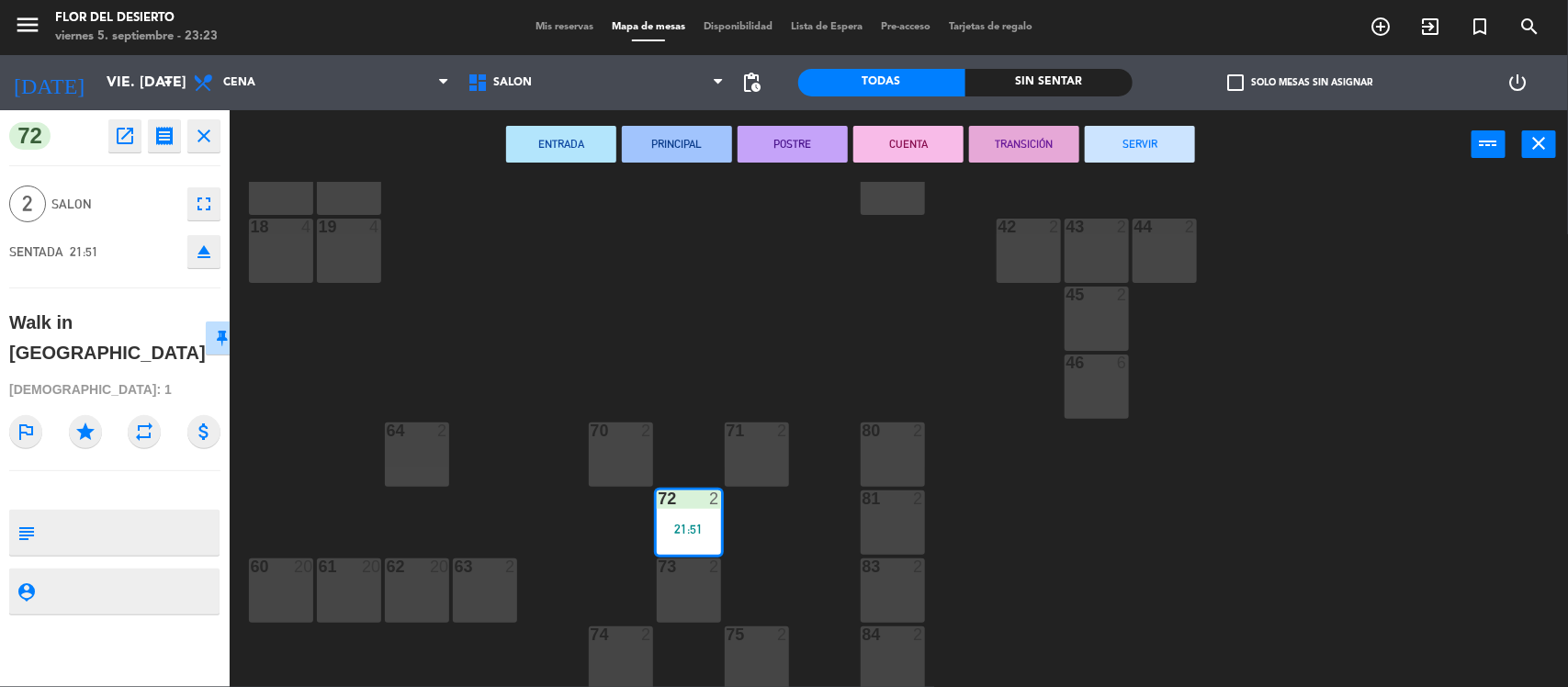
click at [1140, 139] on button "SERVIR" at bounding box center [1139, 144] width 110 height 37
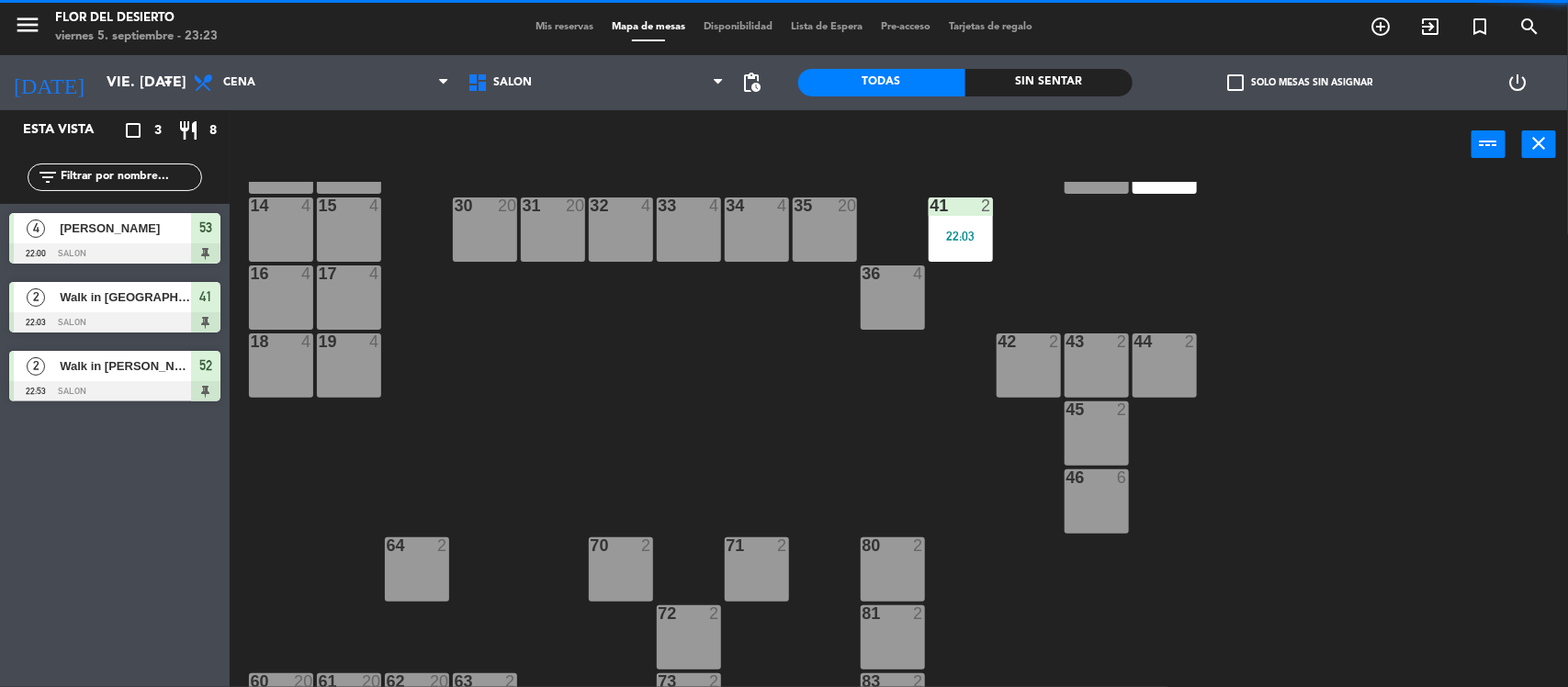
scroll to position [0, 0]
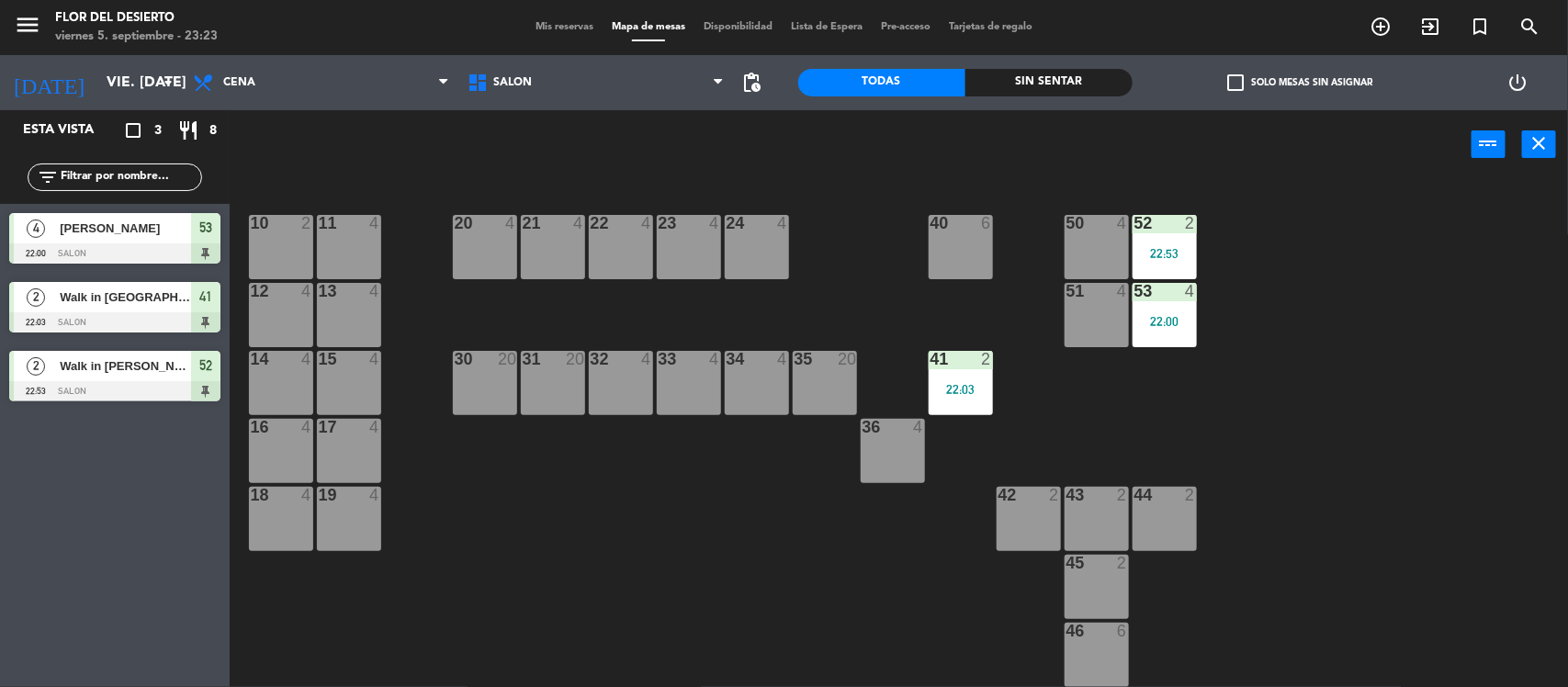
click at [585, 28] on span "Mis reservas" at bounding box center [564, 27] width 76 height 10
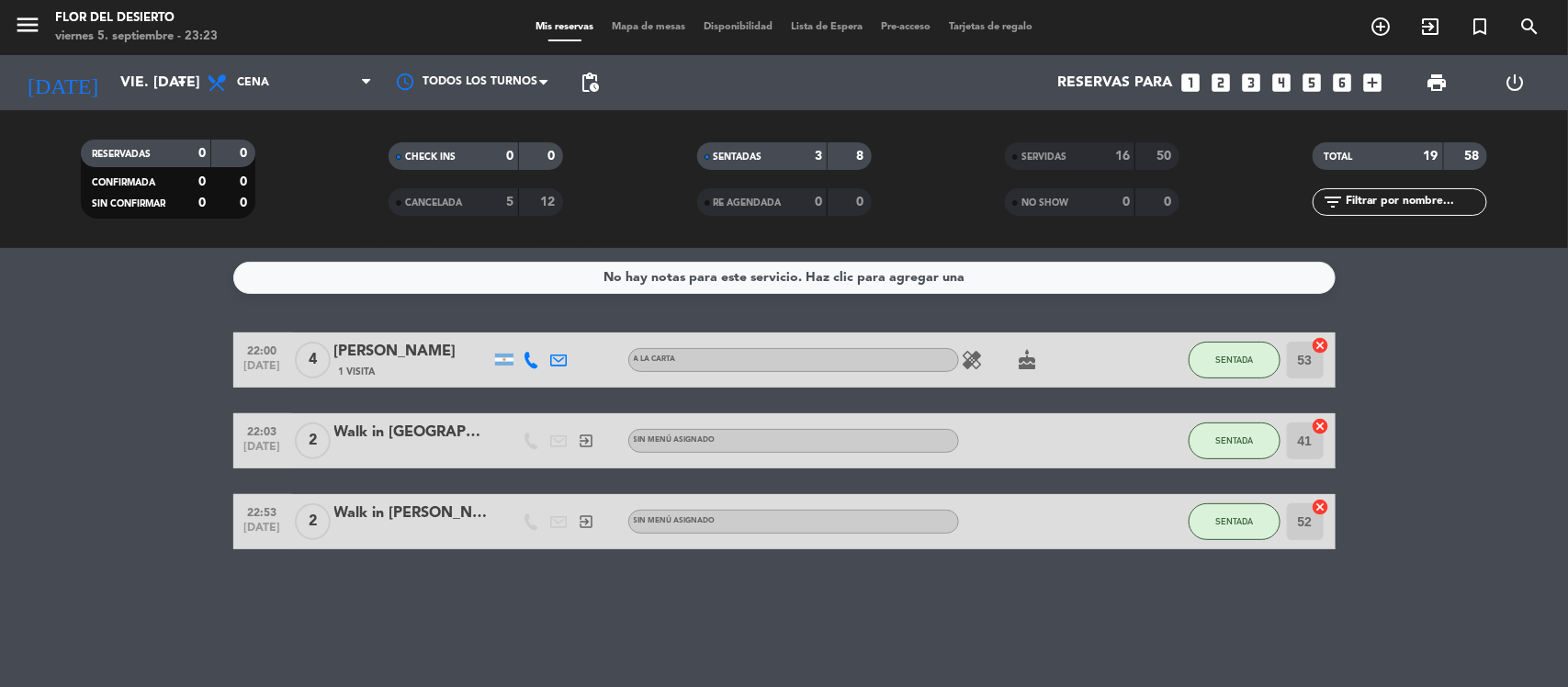
click at [979, 365] on icon "healing" at bounding box center [972, 360] width 22 height 22
drag, startPoint x: 450, startPoint y: 355, endPoint x: 337, endPoint y: 346, distance: 113.4
click at [337, 346] on div "[PERSON_NAME]" at bounding box center [412, 351] width 156 height 24
copy div "[PERSON_NAME]"
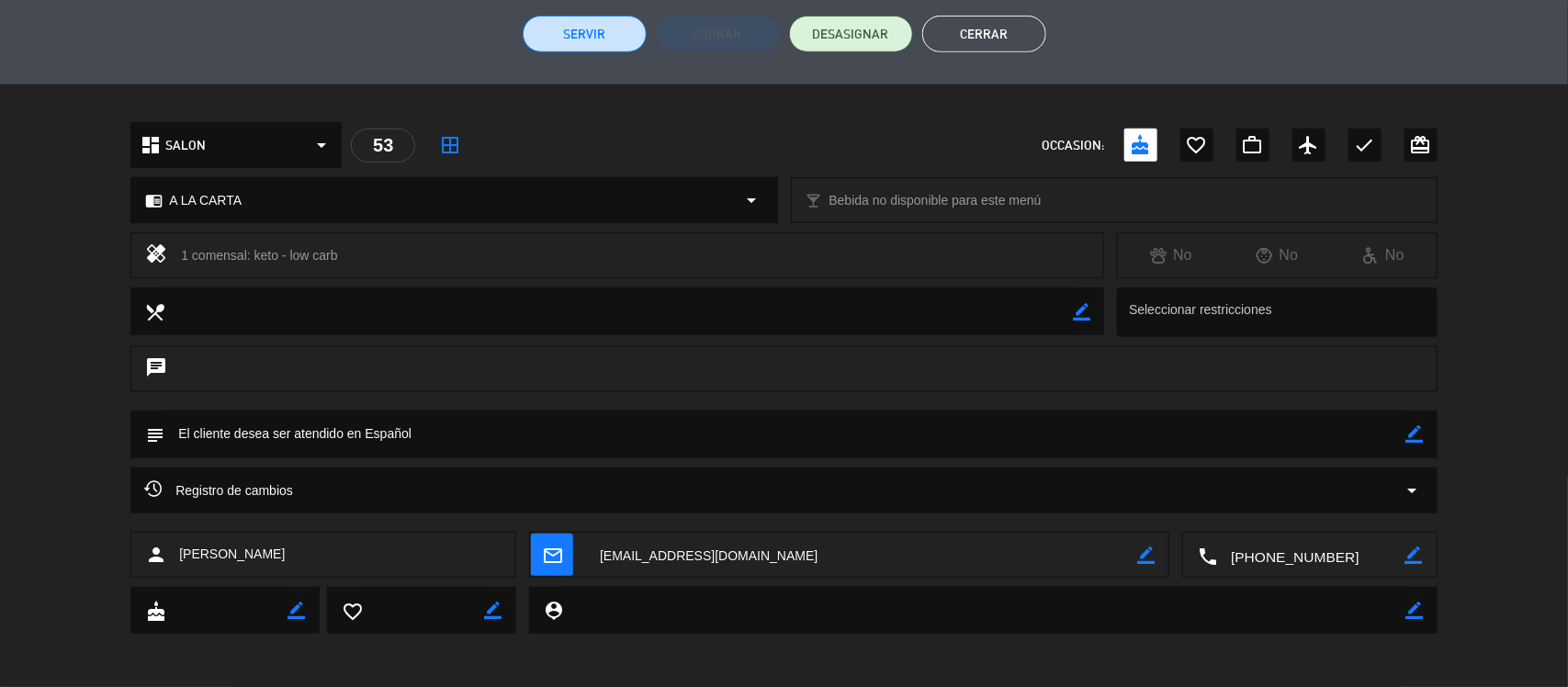
scroll to position [227, 0]
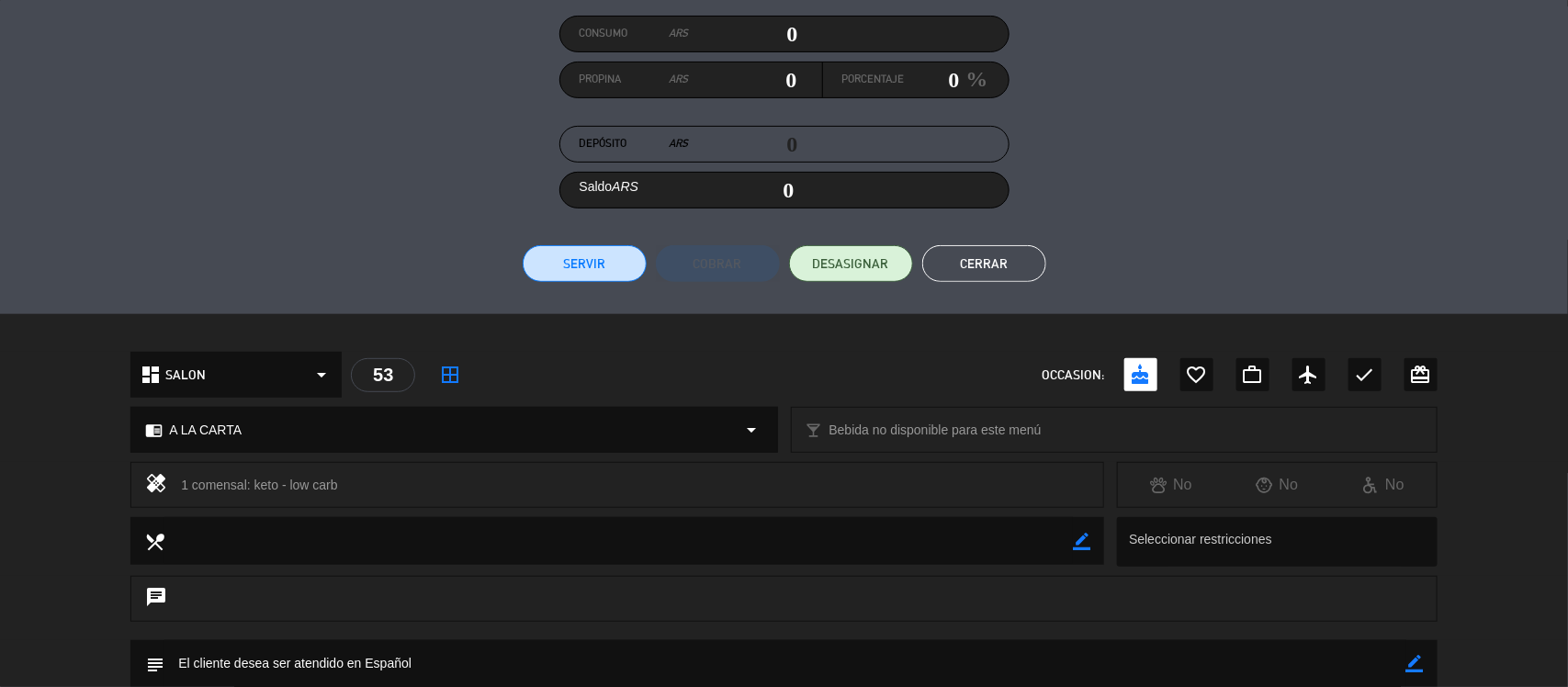
click at [1001, 260] on button "Cerrar" at bounding box center [984, 264] width 124 height 37
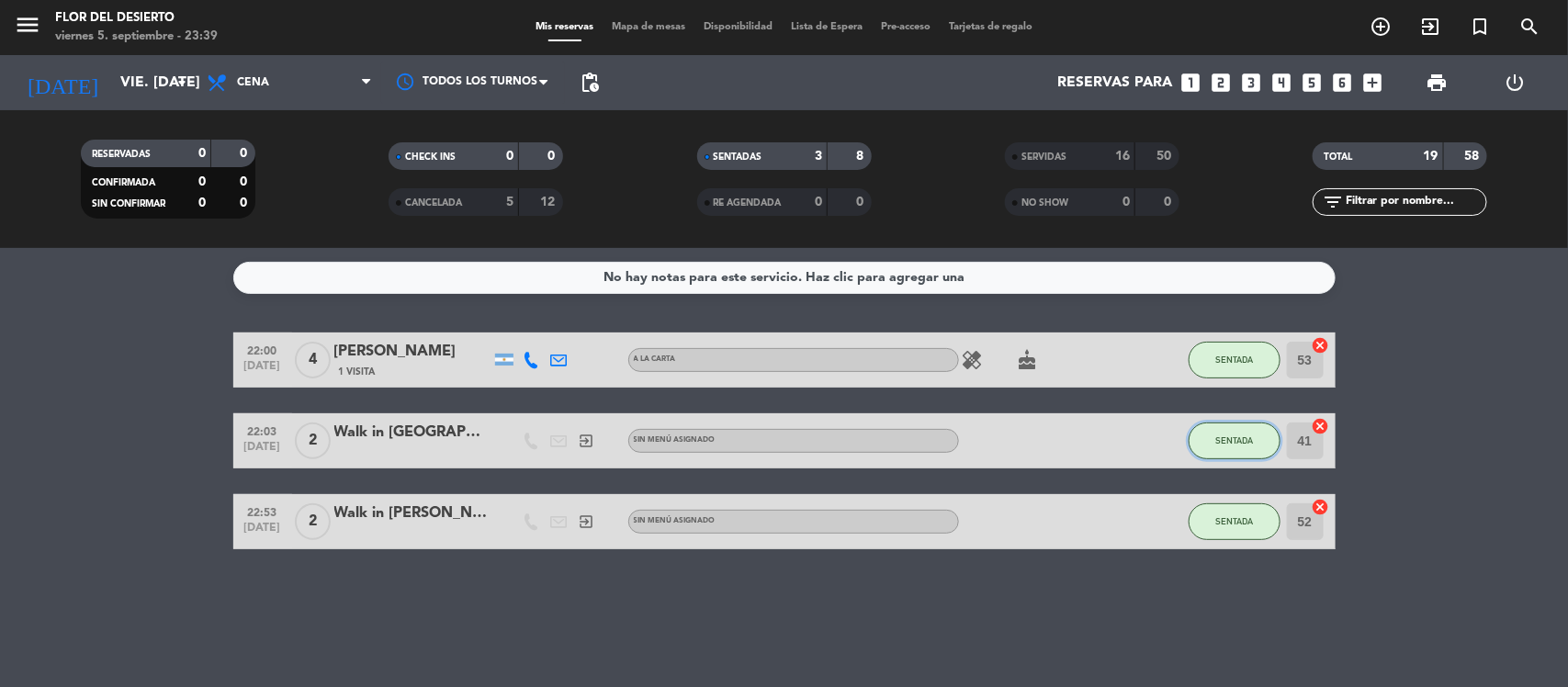
click at [1255, 436] on button "SENTADA" at bounding box center [1234, 441] width 92 height 37
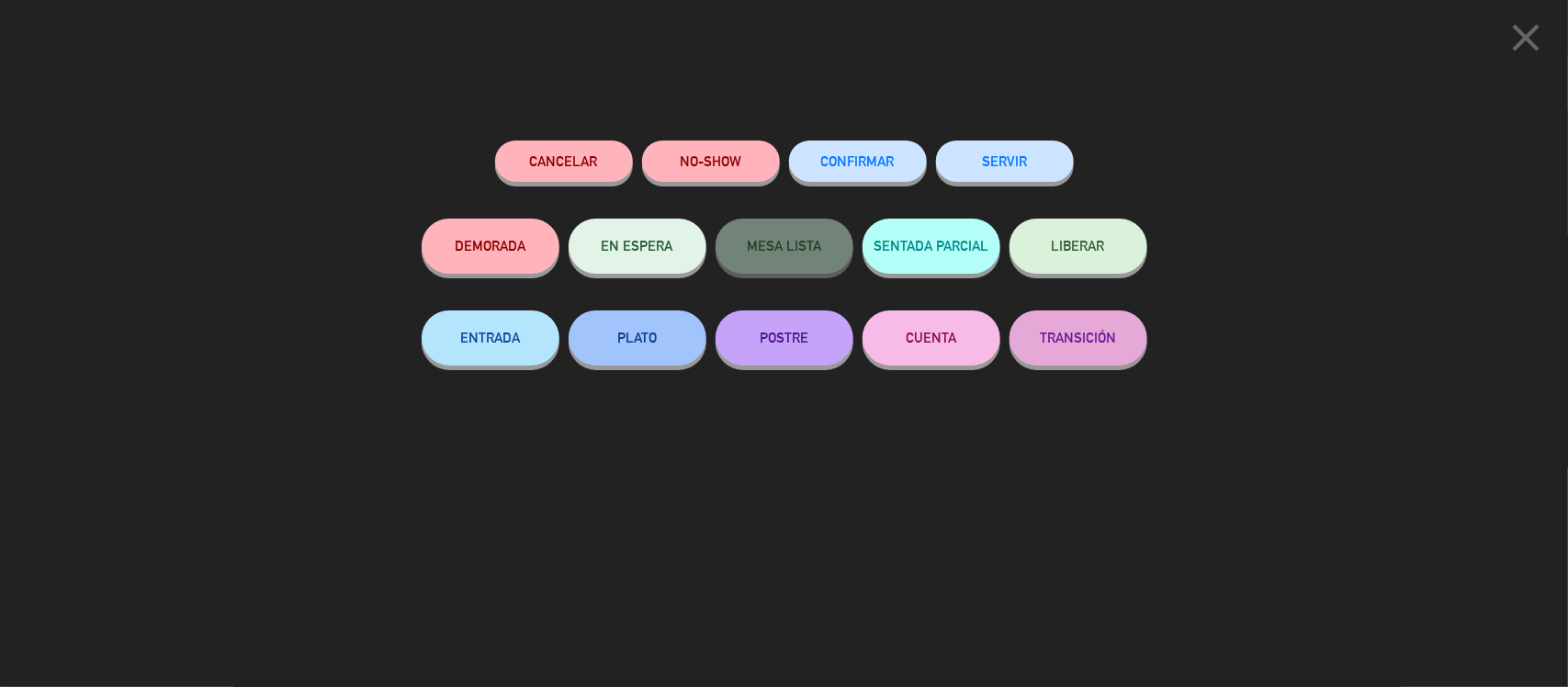
click at [1039, 162] on button "SERVIR" at bounding box center [1005, 161] width 138 height 42
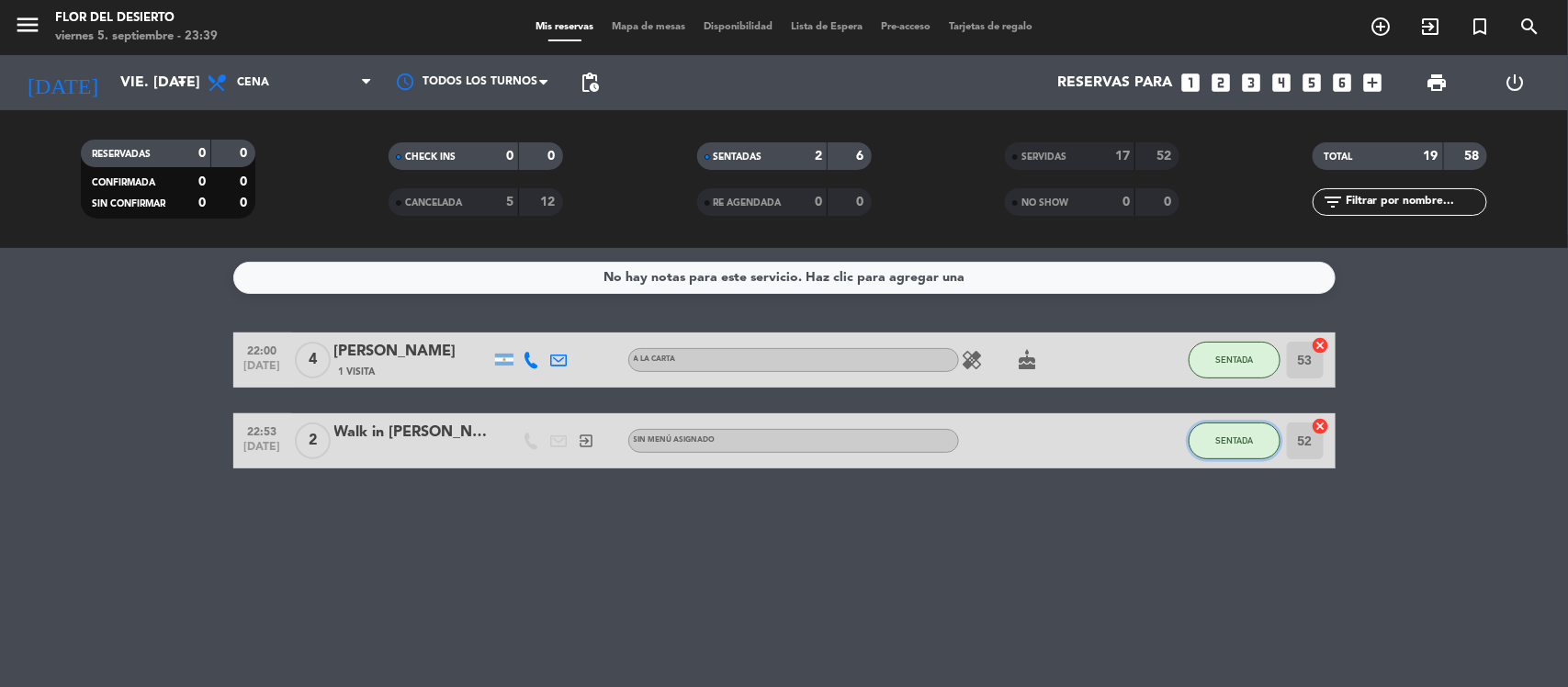
click at [1245, 436] on span "SENTADA" at bounding box center [1233, 440] width 38 height 10
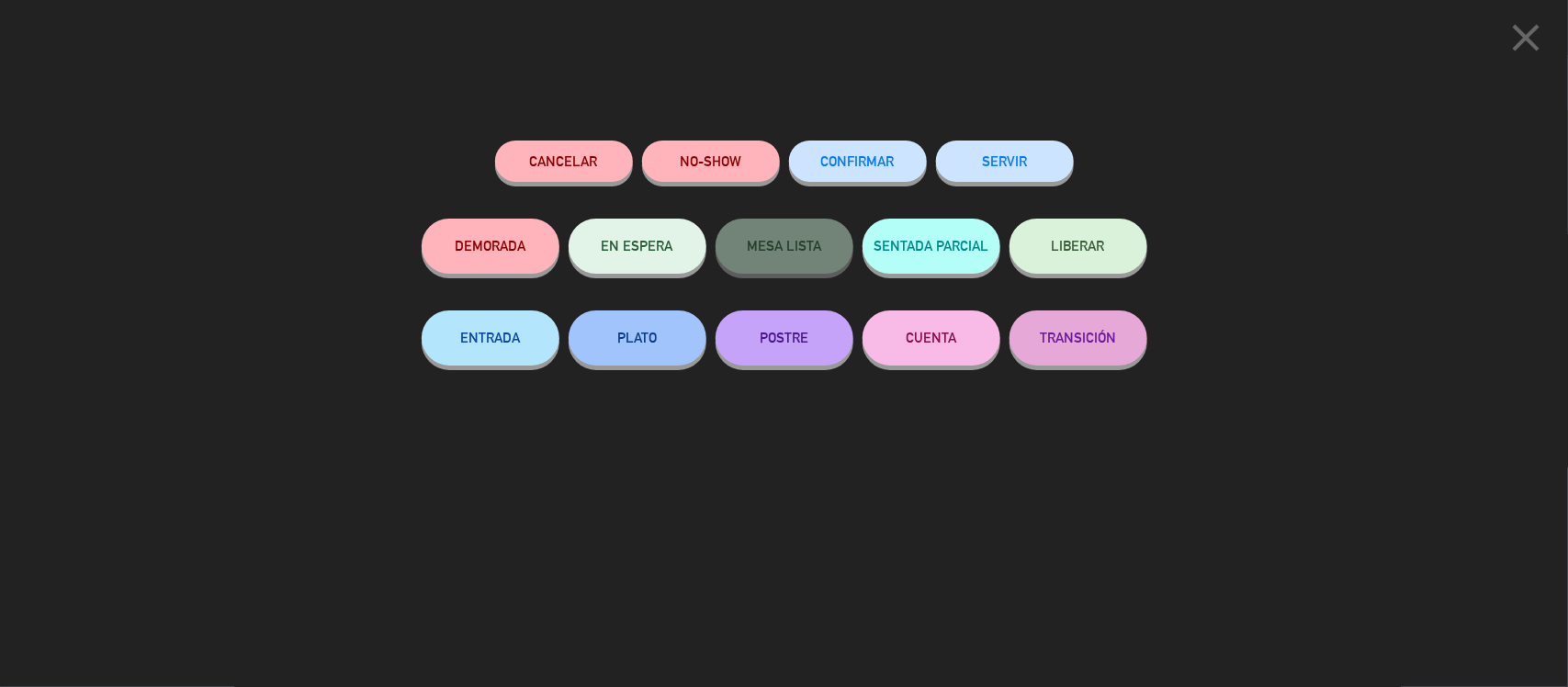
click at [1072, 167] on div "Cancelar NO-SHOW CONFIRMAR SERVIR" at bounding box center [784, 179] width 725 height 78
click at [863, 166] on span "CONFIRMAR" at bounding box center [858, 161] width 73 height 16
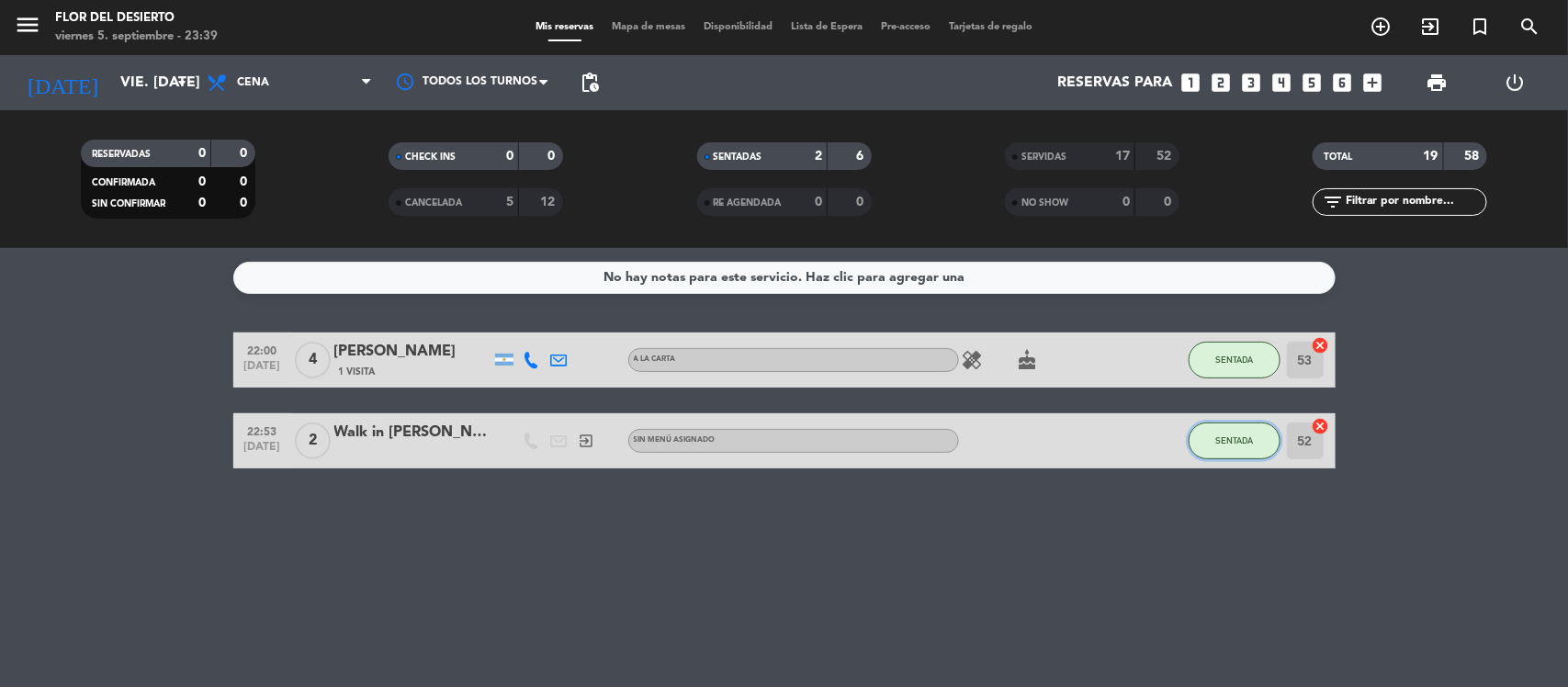
click at [1210, 432] on button "SENTADA" at bounding box center [1234, 441] width 92 height 37
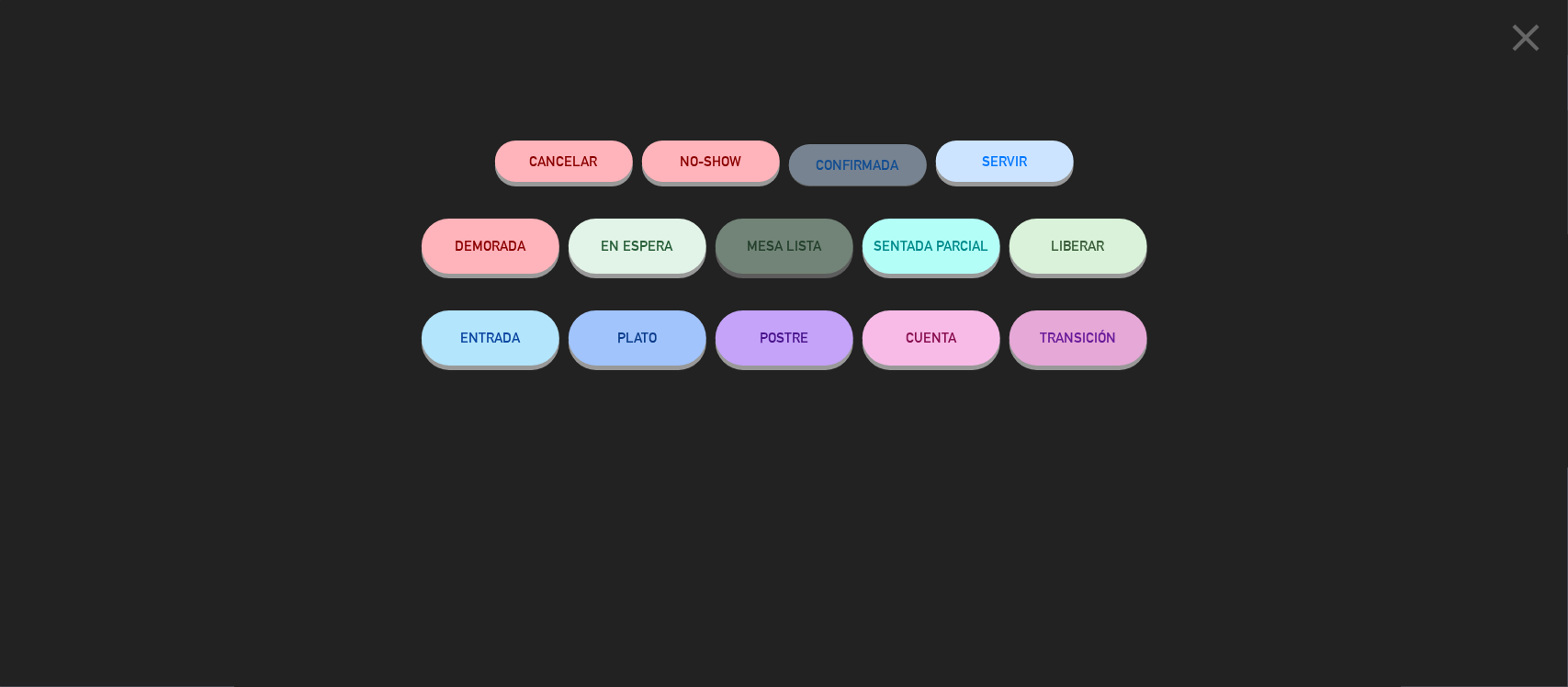
click at [994, 175] on button "SERVIR" at bounding box center [1005, 161] width 138 height 42
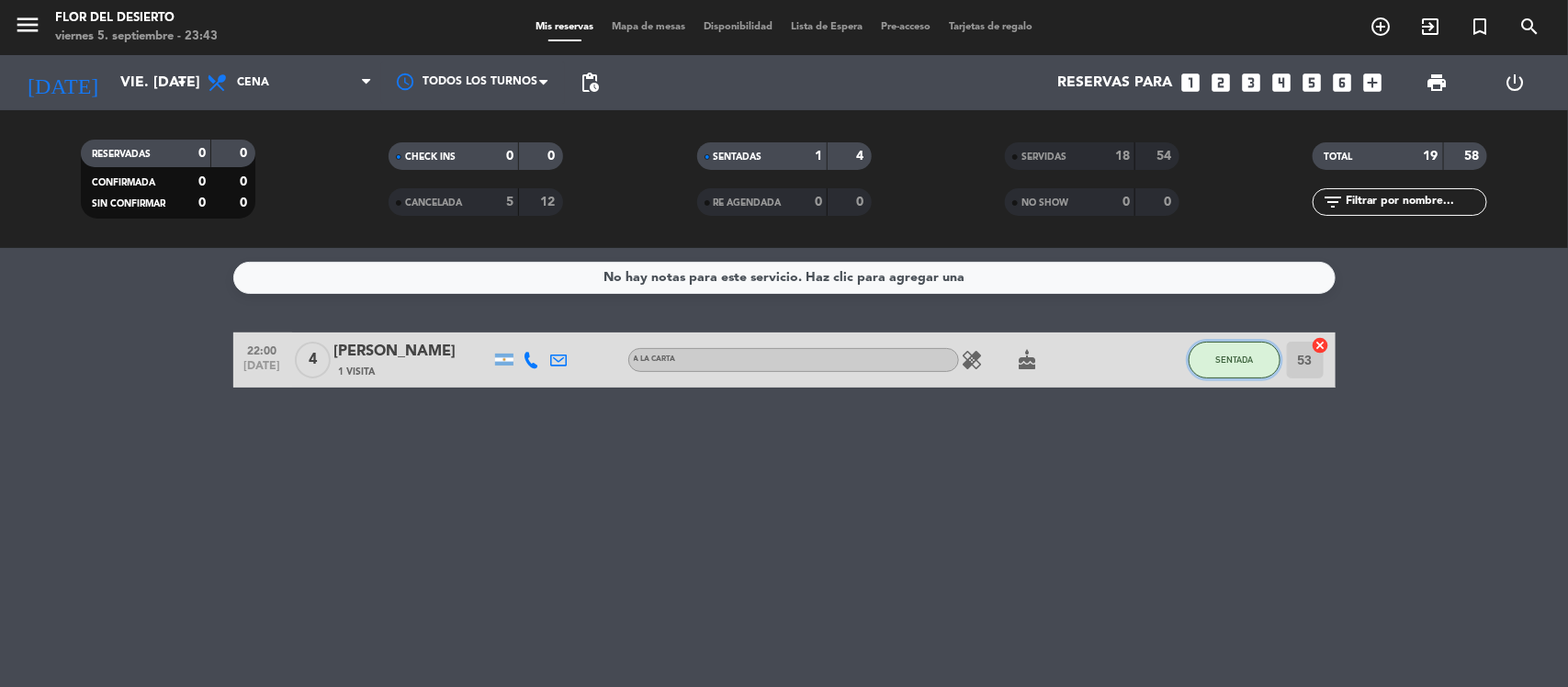
click at [1233, 362] on span "SENTADA" at bounding box center [1233, 359] width 38 height 10
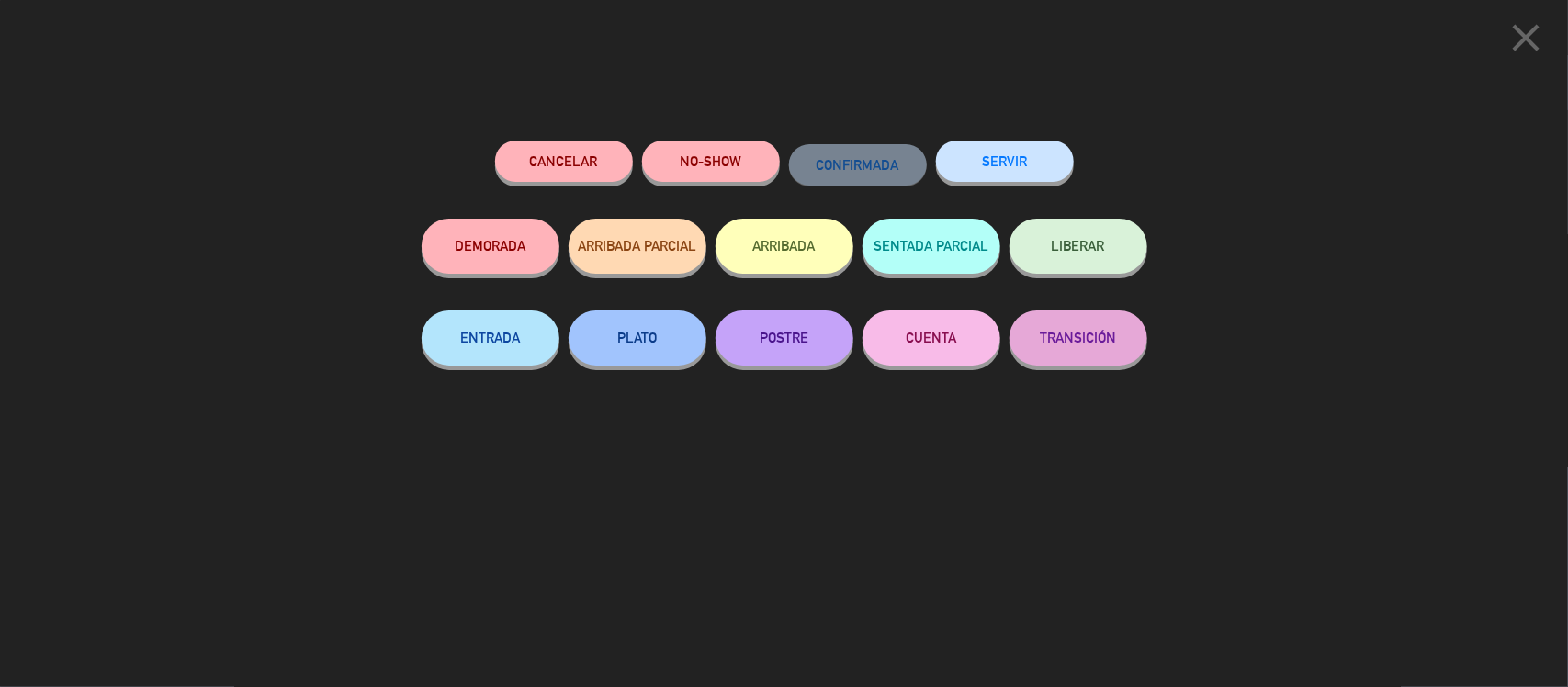
click at [1043, 173] on button "SERVIR" at bounding box center [1005, 161] width 138 height 42
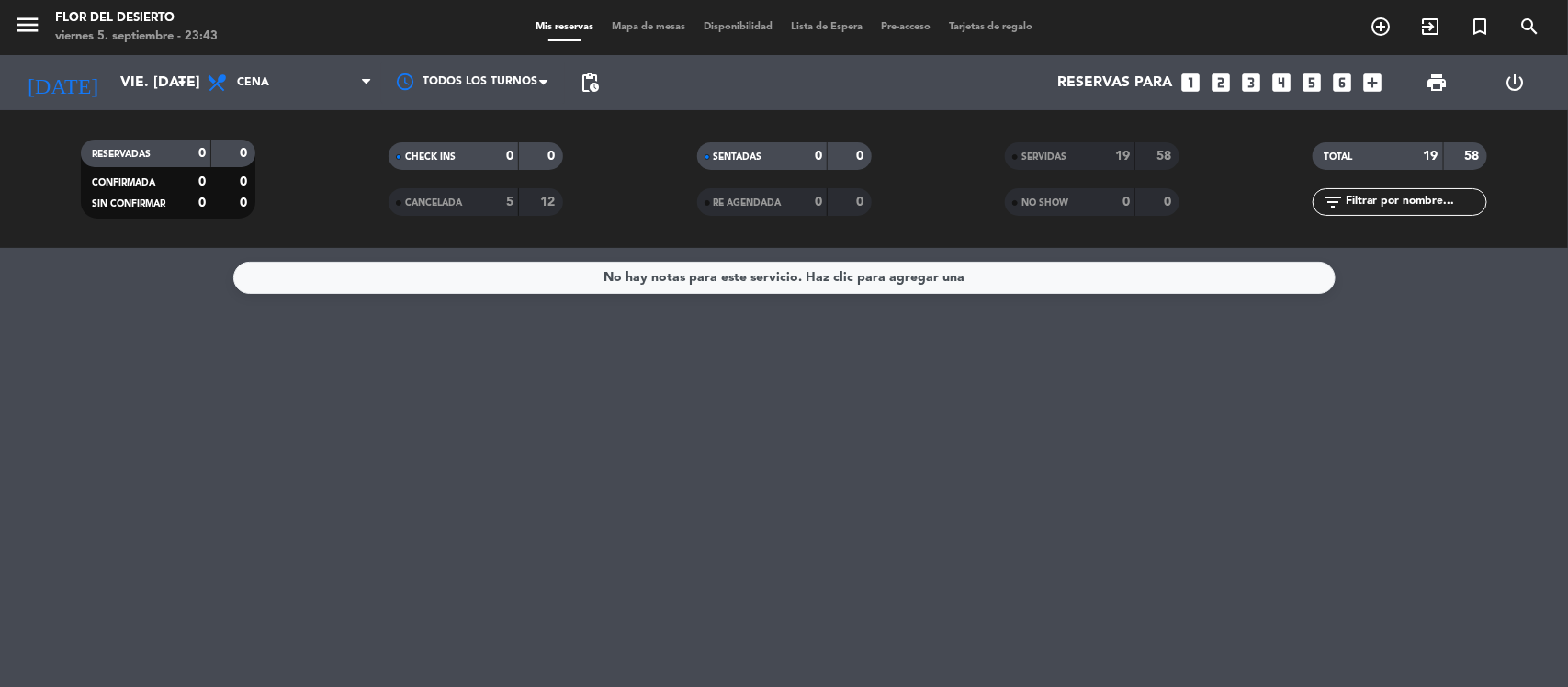
drag, startPoint x: 762, startPoint y: 158, endPoint x: 855, endPoint y: 178, distance: 95.1
click at [770, 181] on div "SENTADAS 0 0" at bounding box center [784, 166] width 308 height 46
click at [1043, 154] on span "SERVIDAS" at bounding box center [1043, 157] width 45 height 9
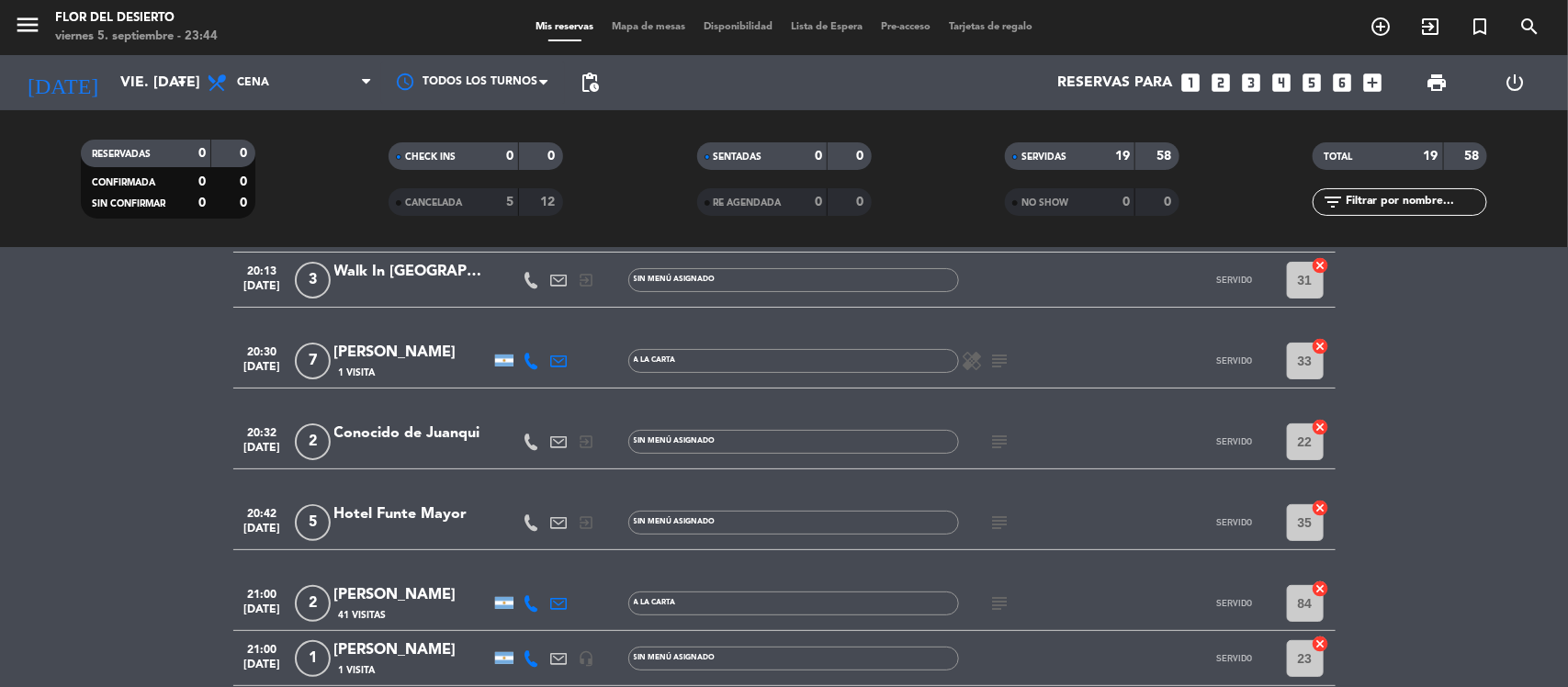
scroll to position [250, 0]
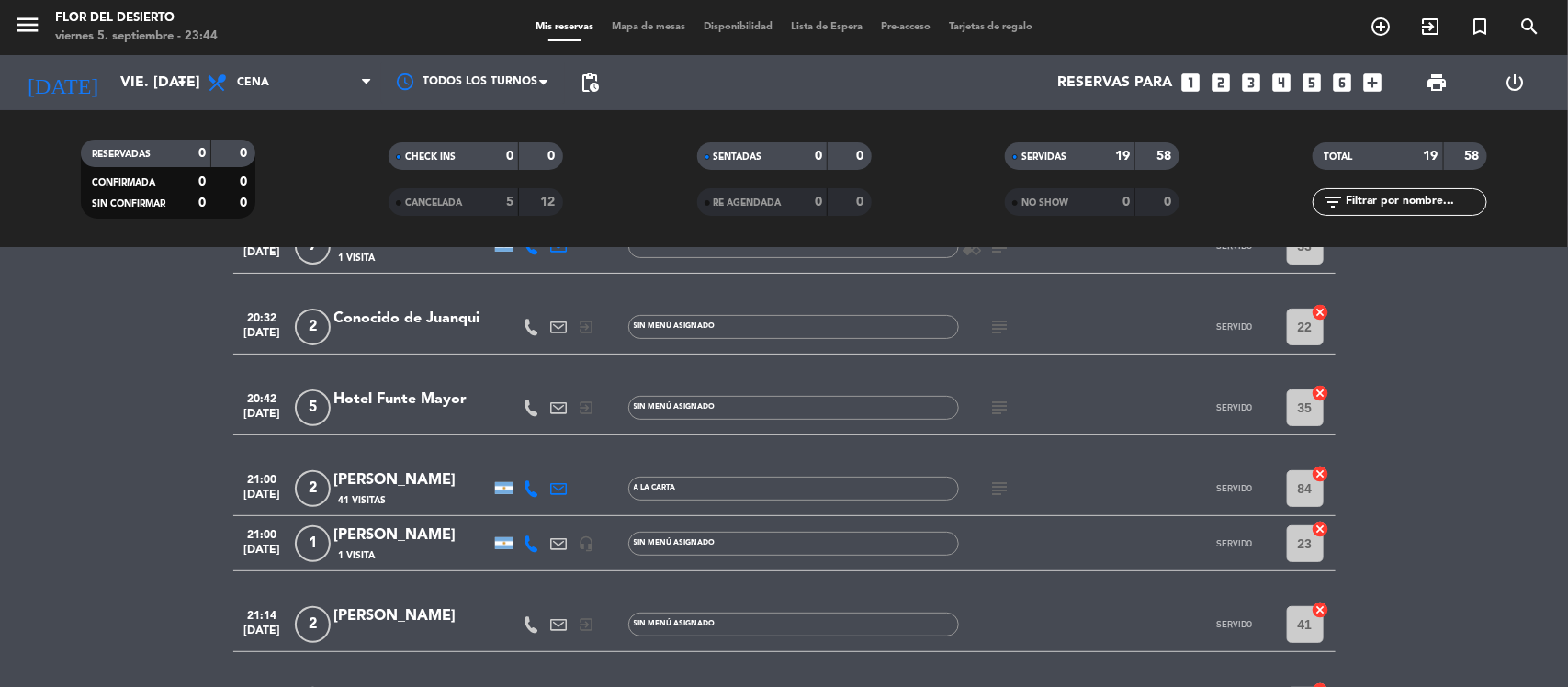
click at [994, 486] on icon "subject" at bounding box center [1000, 488] width 22 height 22
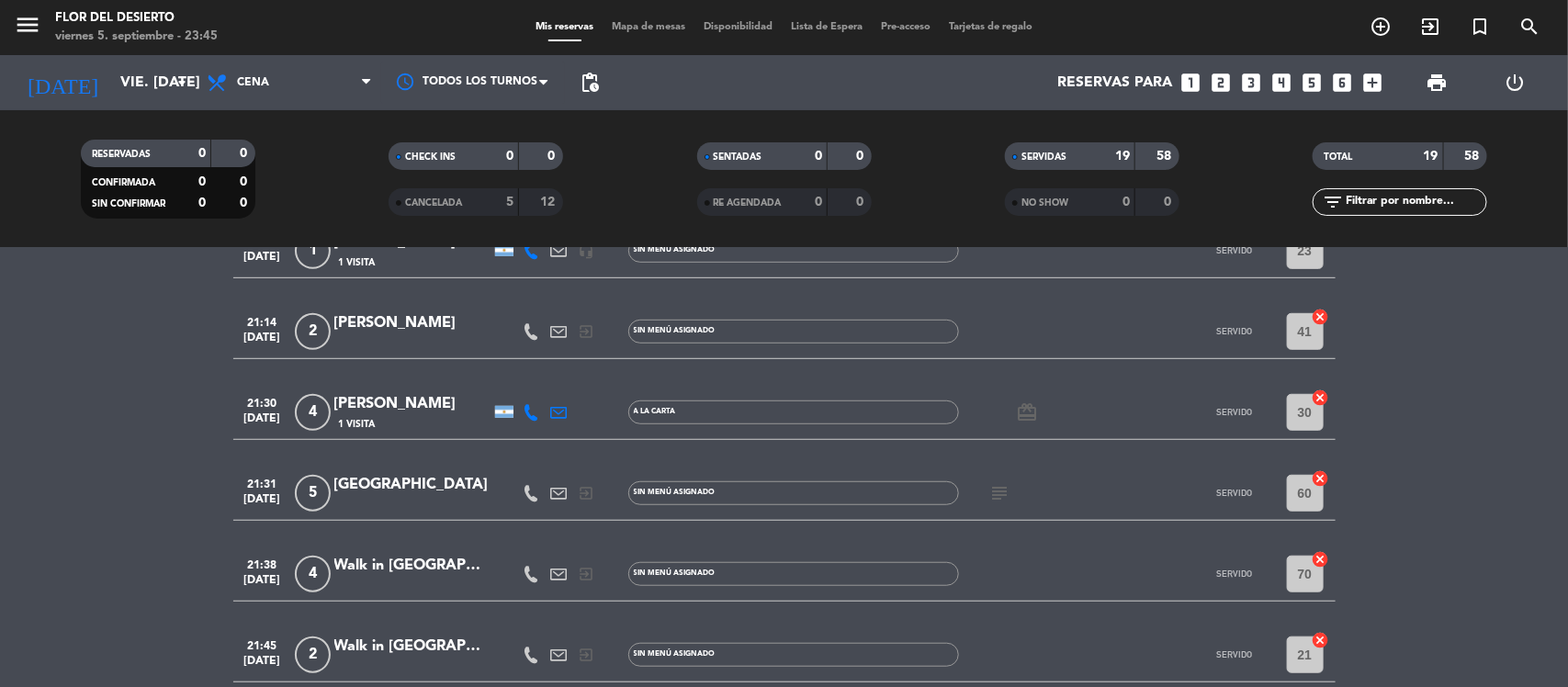
scroll to position [573, 0]
